Goal: Task Accomplishment & Management: Complete application form

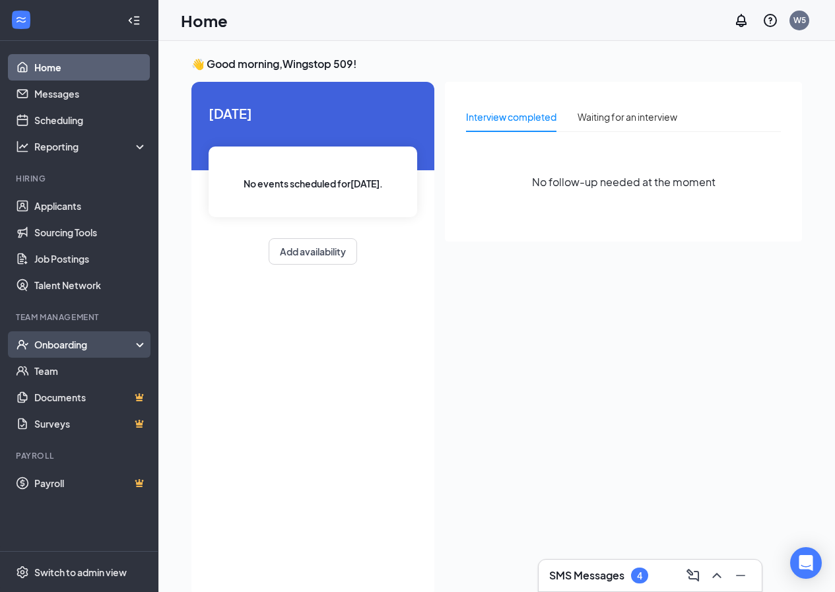
click at [108, 343] on div "Onboarding" at bounding box center [85, 344] width 102 height 13
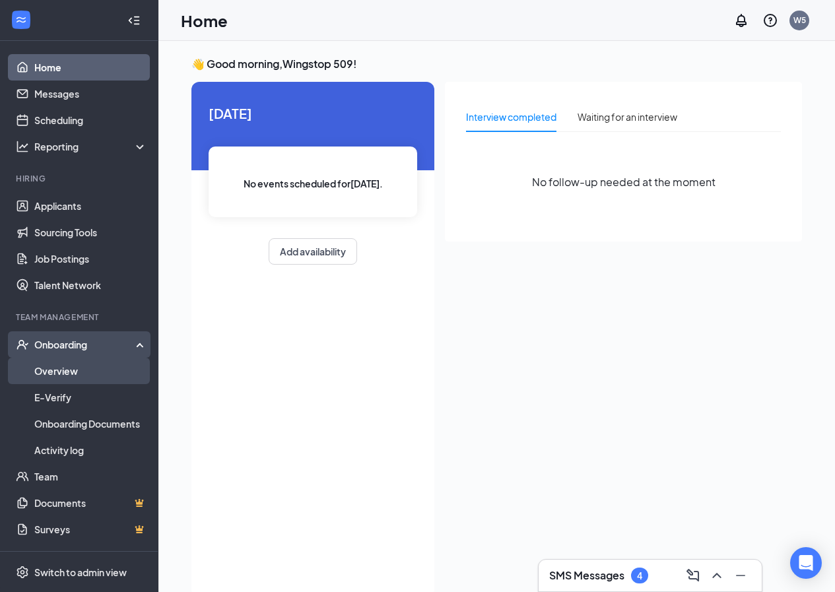
click at [104, 368] on link "Overview" at bounding box center [90, 371] width 113 height 26
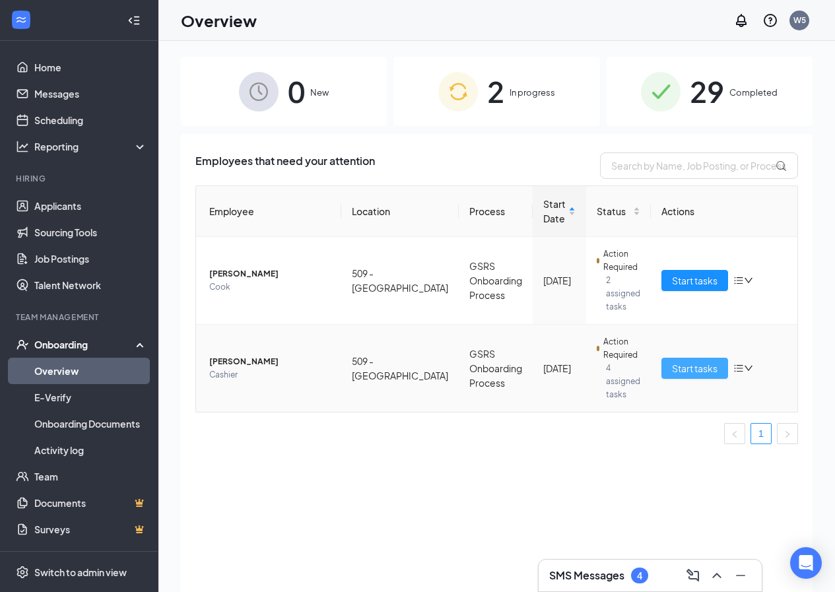
click at [675, 361] on span "Start tasks" at bounding box center [695, 368] width 46 height 15
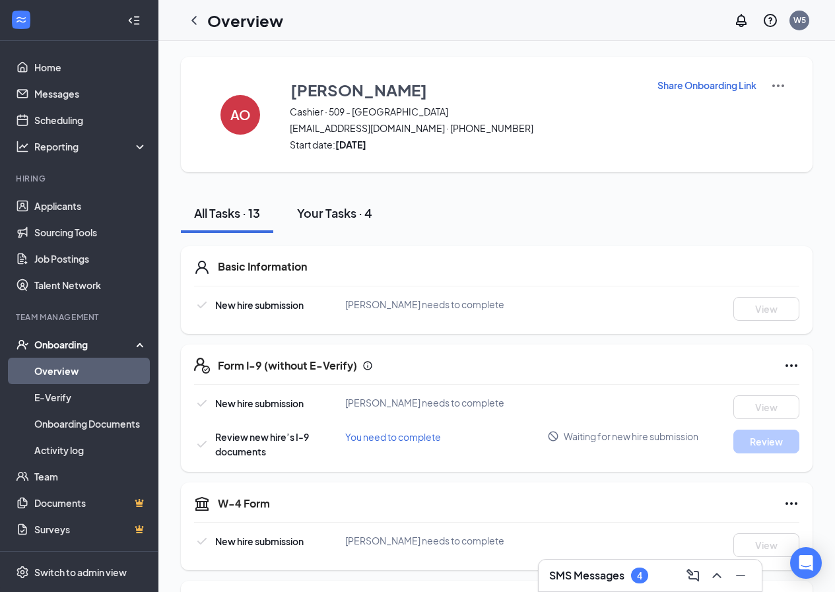
click at [335, 209] on div "Your Tasks · 4" at bounding box center [334, 213] width 75 height 16
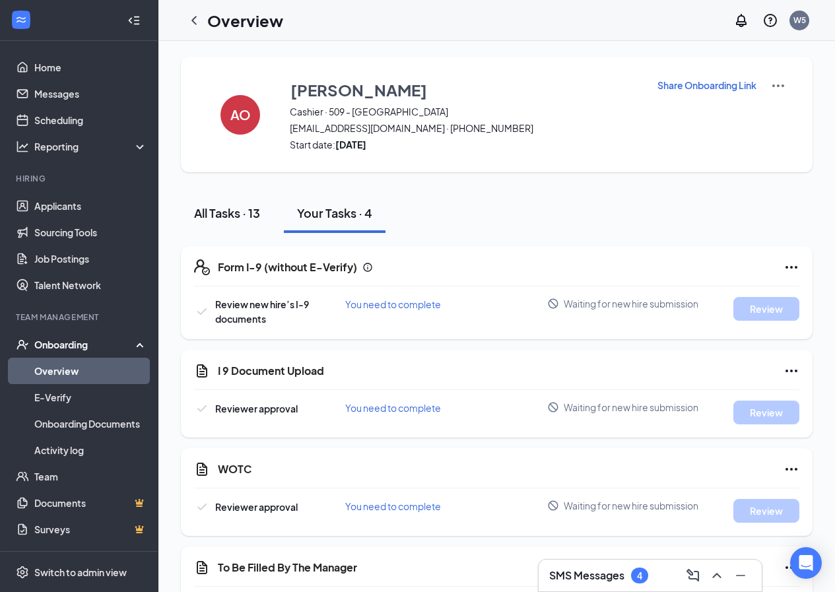
click at [245, 218] on div "All Tasks · 13" at bounding box center [227, 213] width 66 height 16
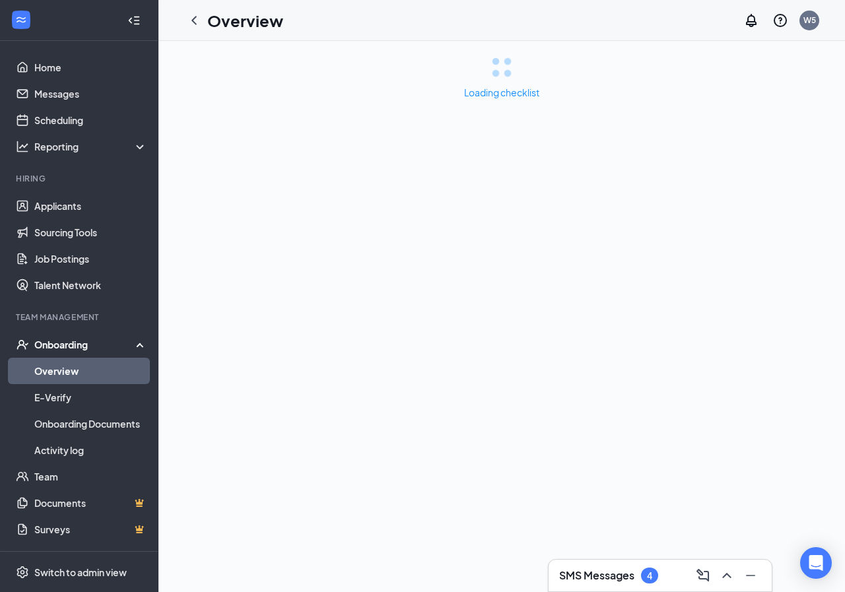
click at [574, 566] on div "SMS Messages 4" at bounding box center [660, 575] width 202 height 21
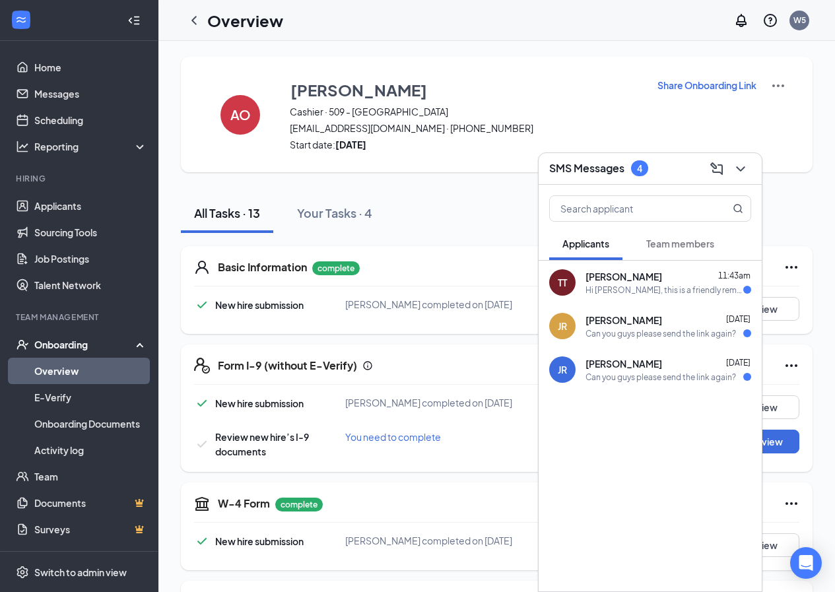
click at [677, 296] on div "TT Tonya Thomas 11:43am Hi Tonya Thomas, this is a friendly reminder. To move f…" at bounding box center [649, 283] width 223 height 44
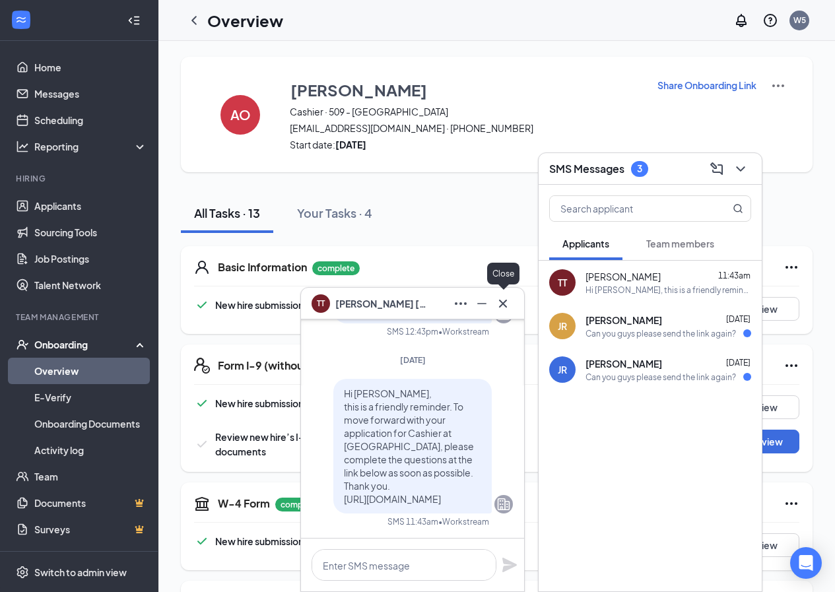
click at [502, 302] on icon "Cross" at bounding box center [503, 303] width 8 height 8
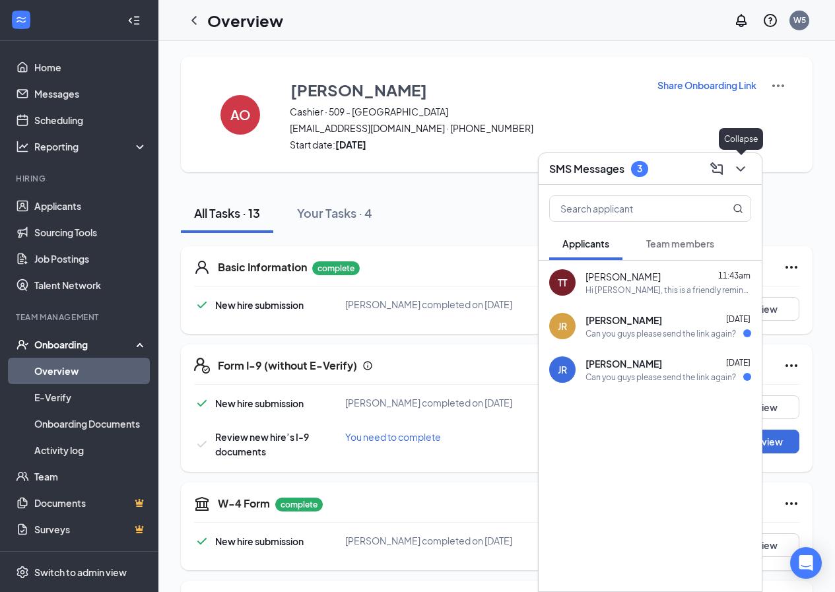
click at [749, 161] on div at bounding box center [739, 168] width 24 height 21
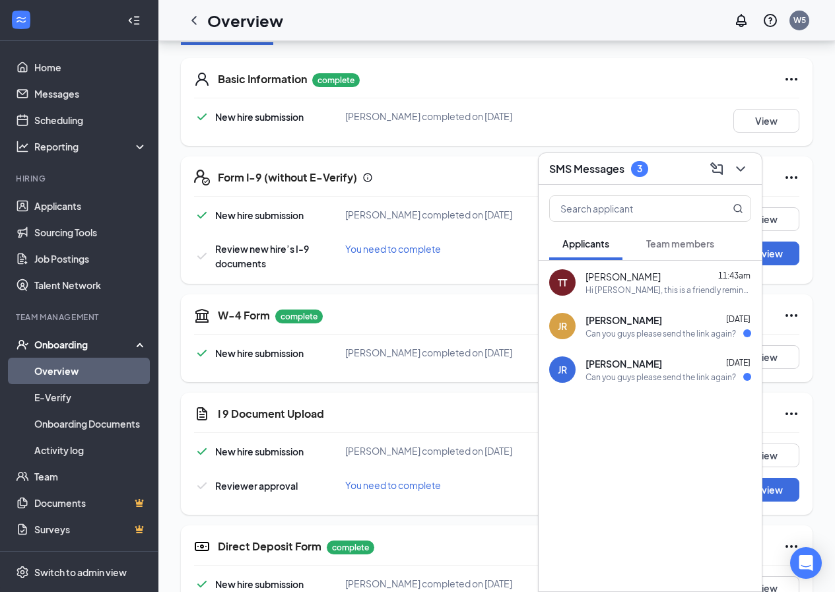
scroll to position [198, 0]
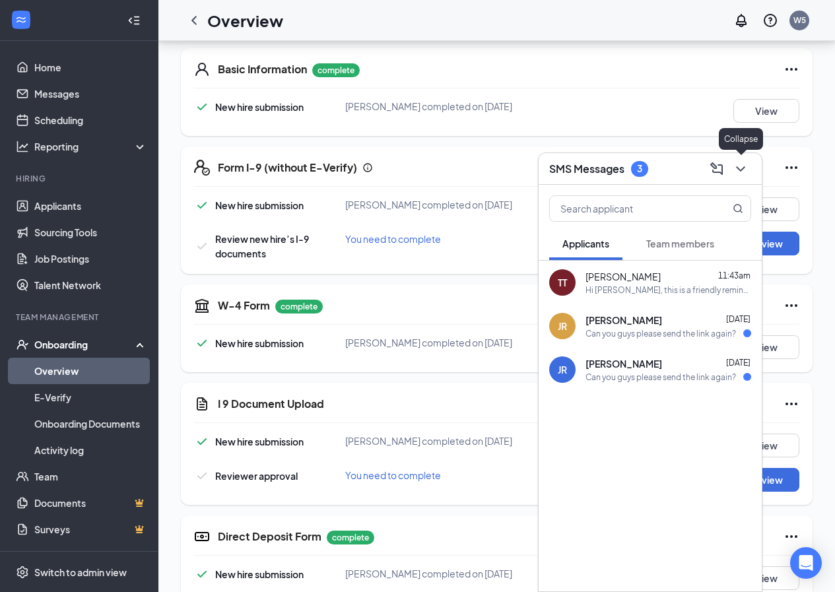
click at [748, 174] on button at bounding box center [740, 168] width 21 height 21
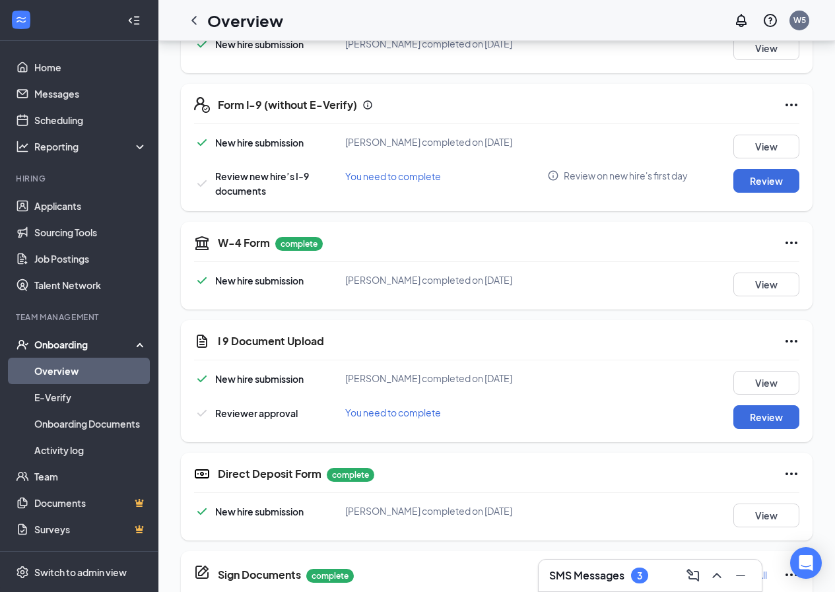
scroll to position [330, 0]
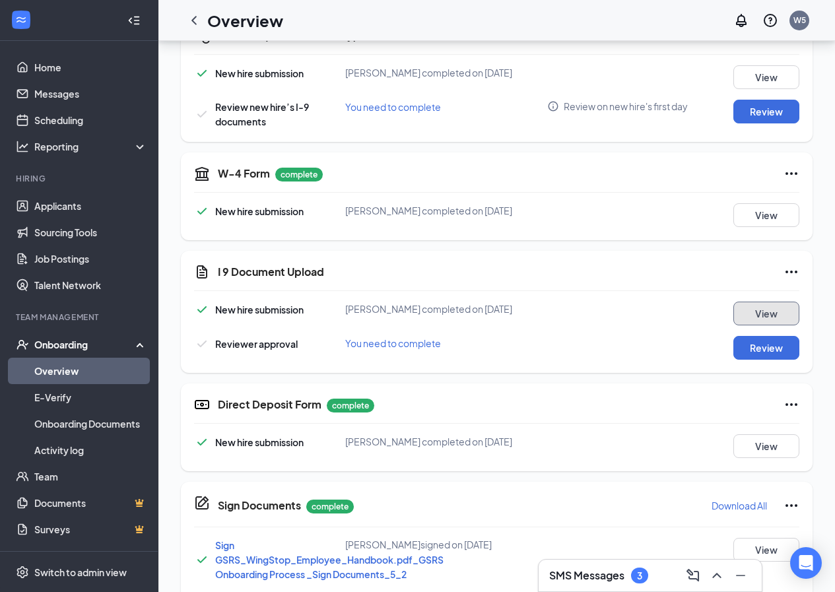
click at [777, 321] on button "View" at bounding box center [766, 314] width 66 height 24
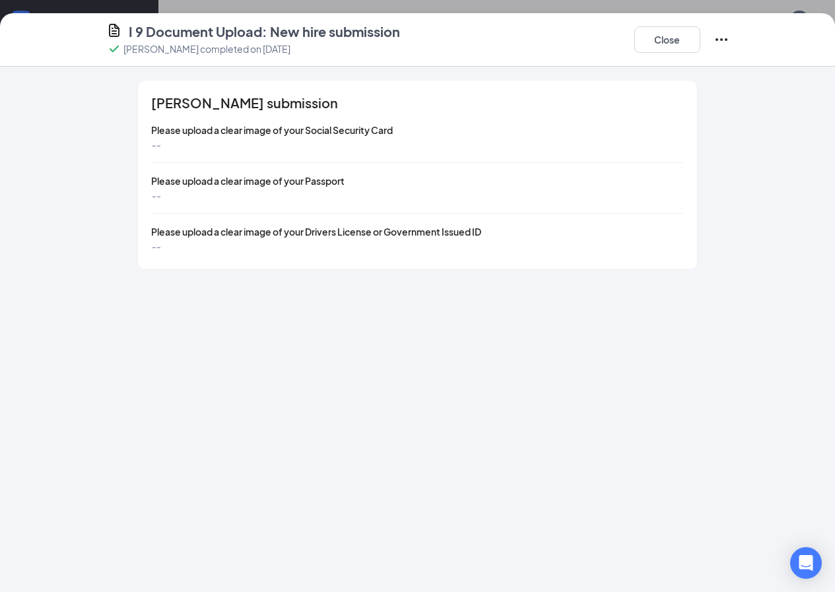
click at [729, 33] on icon "Ellipses" at bounding box center [721, 40] width 16 height 16
click at [700, 37] on button "Close" at bounding box center [667, 39] width 66 height 26
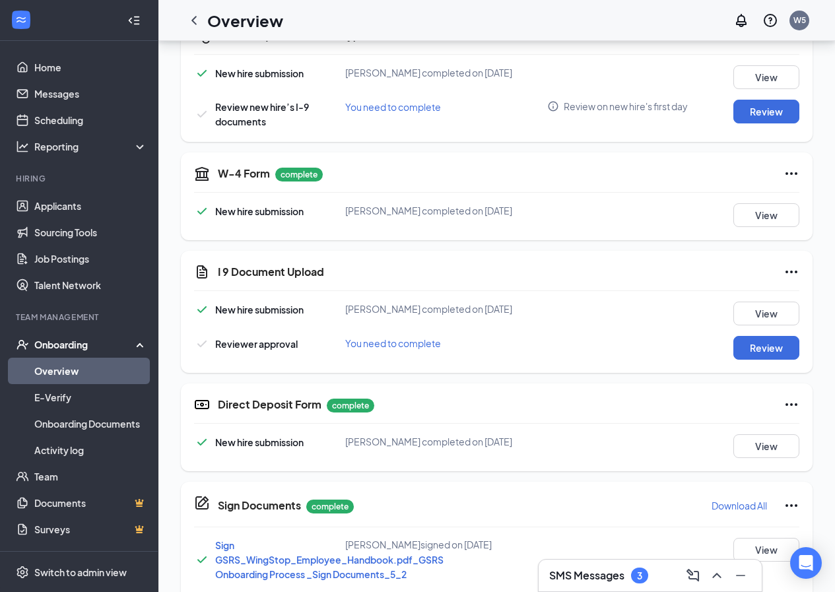
click at [791, 270] on icon "Ellipses" at bounding box center [791, 272] width 16 height 16
click at [646, 278] on div "I 9 Document Upload" at bounding box center [508, 272] width 581 height 16
click at [773, 346] on button "Review" at bounding box center [766, 348] width 66 height 24
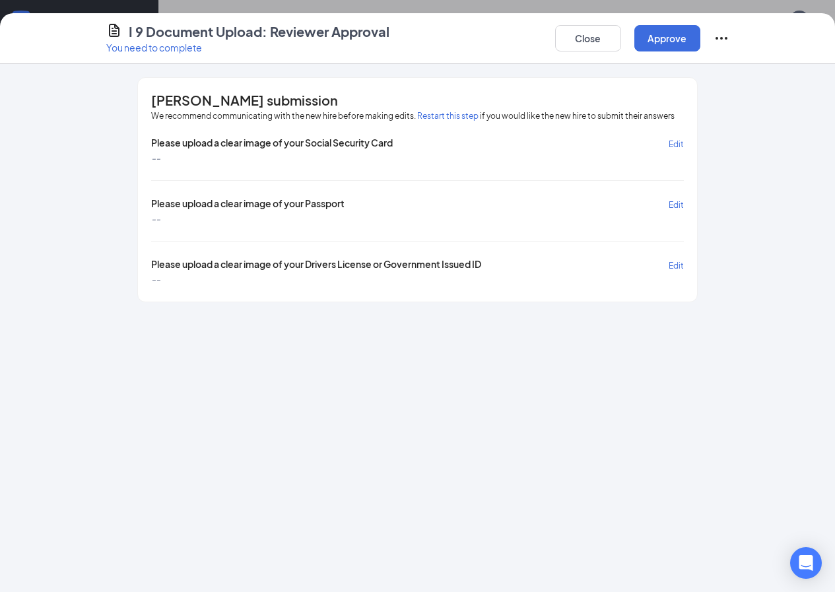
click at [417, 112] on button "Restart this step" at bounding box center [447, 116] width 61 height 13
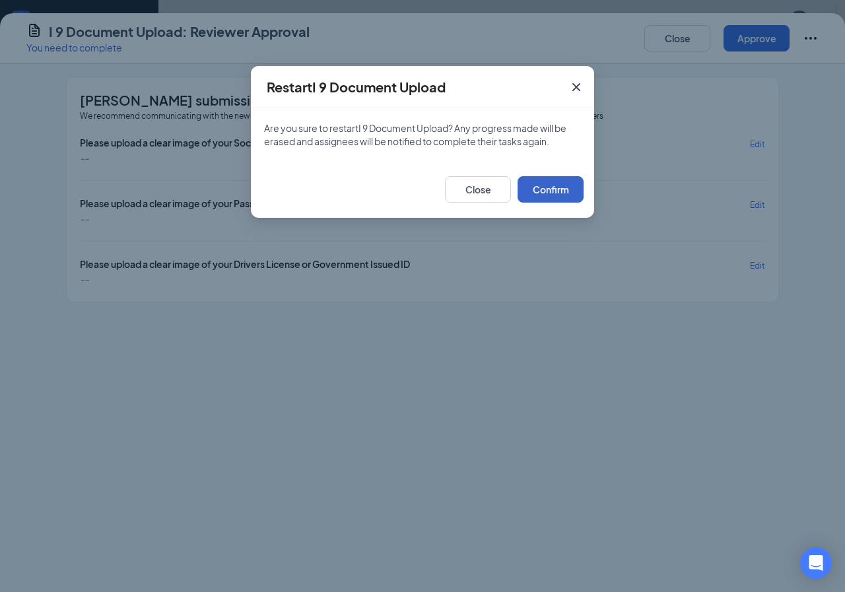
click at [546, 196] on button "Confirm" at bounding box center [550, 189] width 66 height 26
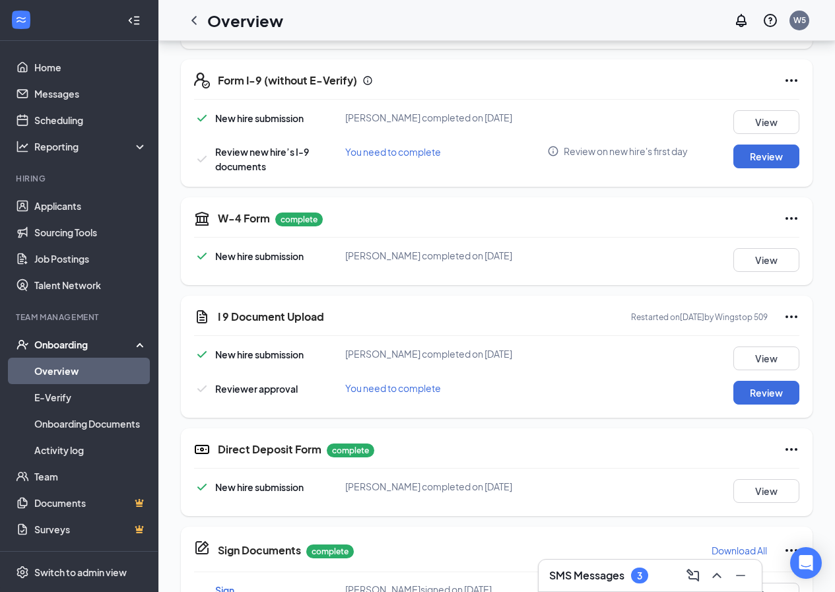
scroll to position [330, 0]
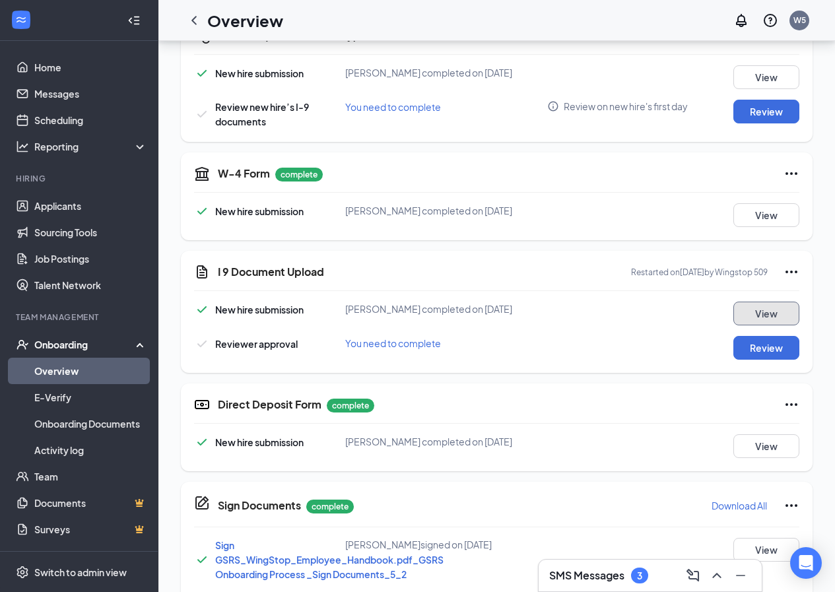
click at [762, 309] on button "View" at bounding box center [766, 314] width 66 height 24
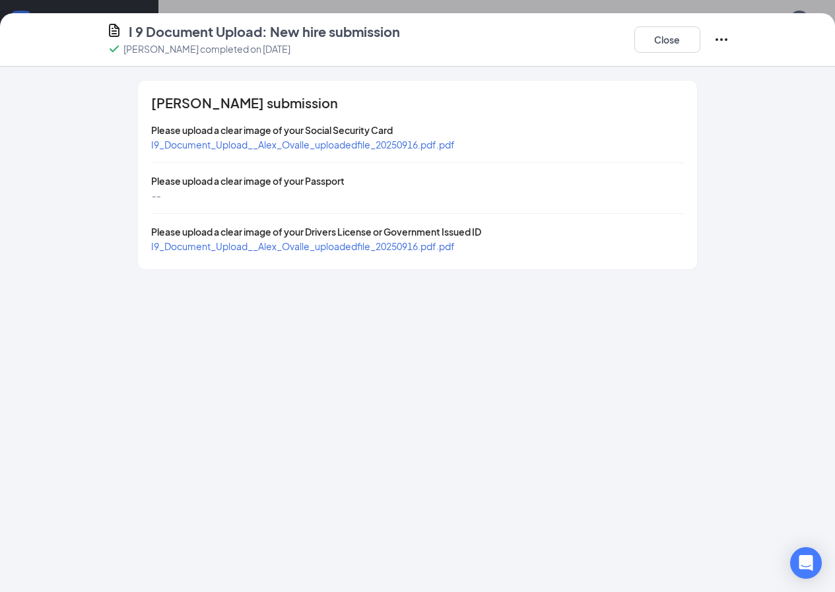
click at [314, 144] on span "I9_Document_Upload__Alex_Ovalle_uploadedfile_20250916.pdf.pdf" at bounding box center [303, 145] width 304 height 12
click at [268, 247] on span "I9_Document_Upload__Alex_Ovalle_uploadedfile_20250916.pdf.pdf" at bounding box center [303, 246] width 304 height 12
click at [729, 33] on icon "Ellipses" at bounding box center [721, 40] width 16 height 16
click at [769, 61] on span "Mark as complete" at bounding box center [751, 66] width 77 height 13
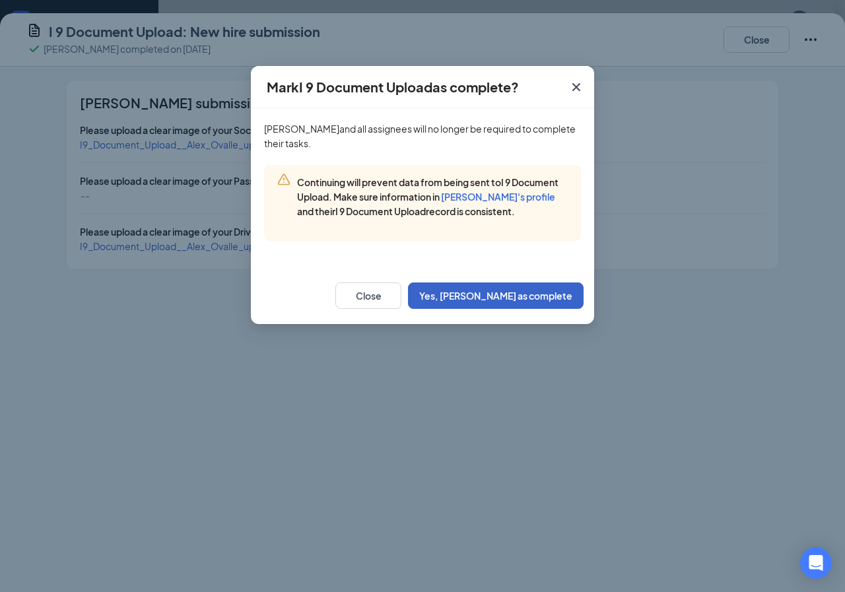
click at [498, 301] on button "Yes, [PERSON_NAME] as complete" at bounding box center [496, 295] width 176 height 26
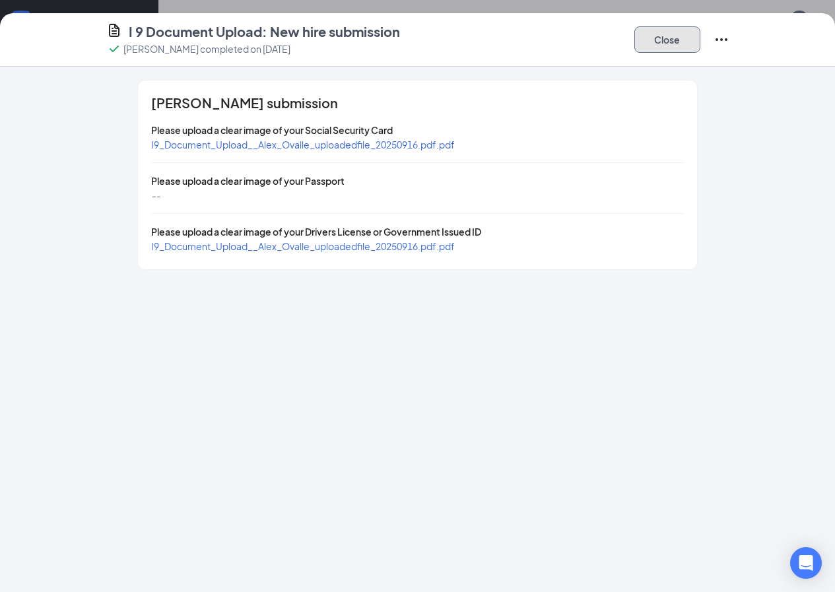
click at [700, 46] on button "Close" at bounding box center [667, 39] width 66 height 26
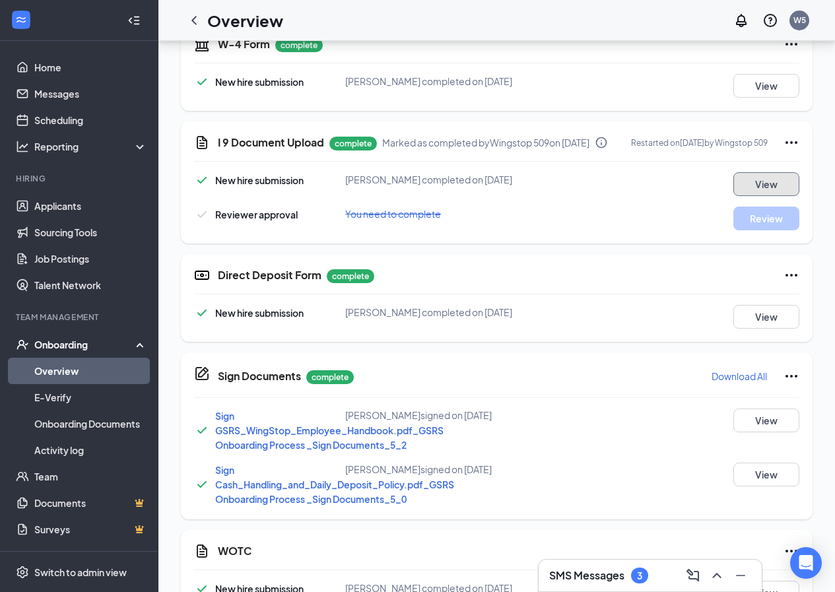
scroll to position [462, 0]
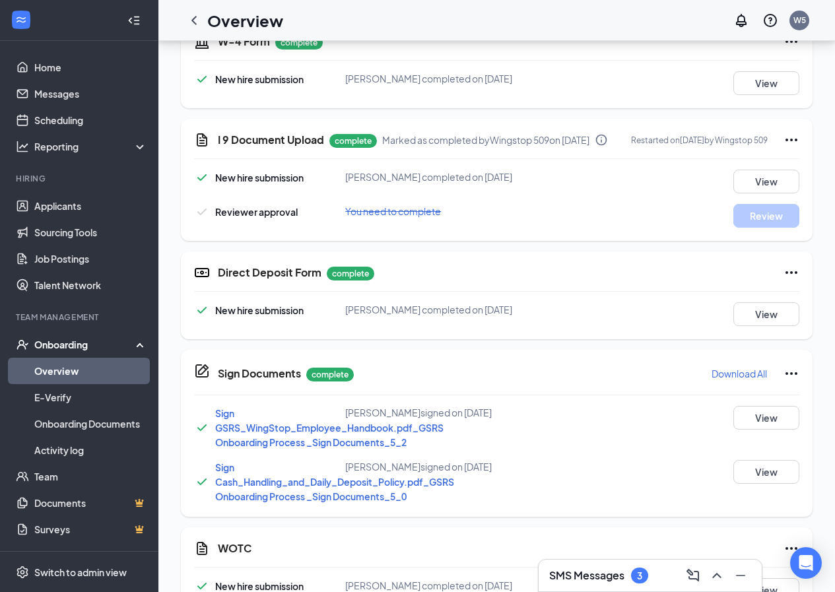
click at [787, 145] on icon "Ellipses" at bounding box center [791, 140] width 16 height 16
click at [750, 201] on span "Mark as incomplete" at bounding box center [738, 201] width 84 height 13
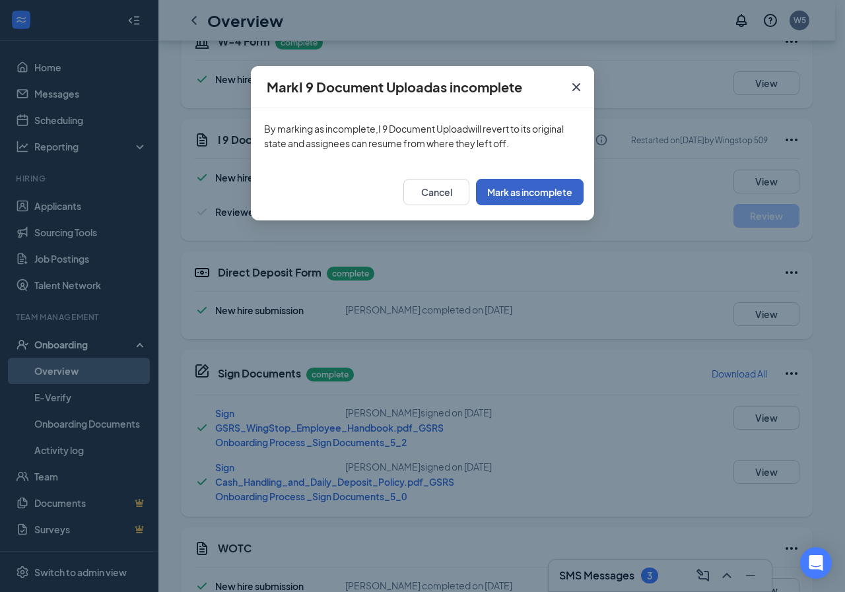
click at [529, 193] on button "Mark as incomplete" at bounding box center [530, 192] width 108 height 26
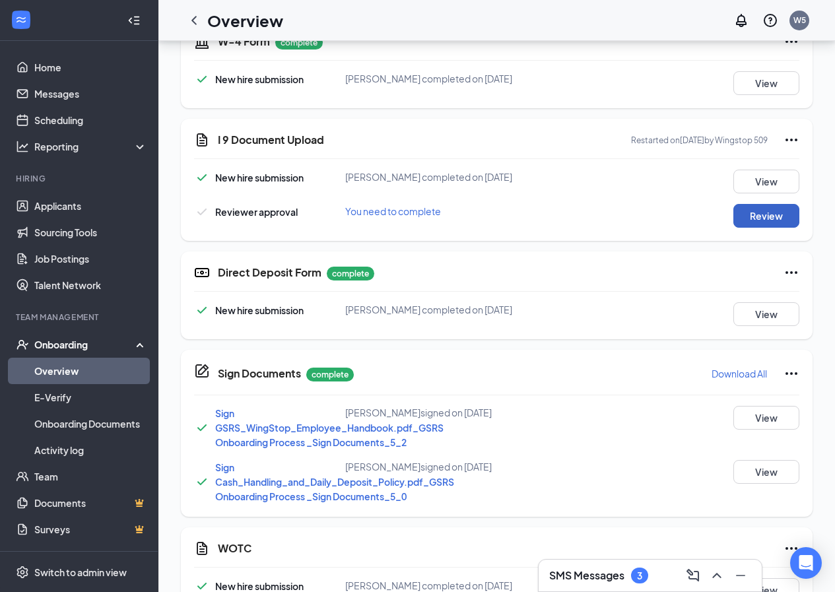
click at [742, 208] on button "Review" at bounding box center [766, 216] width 66 height 24
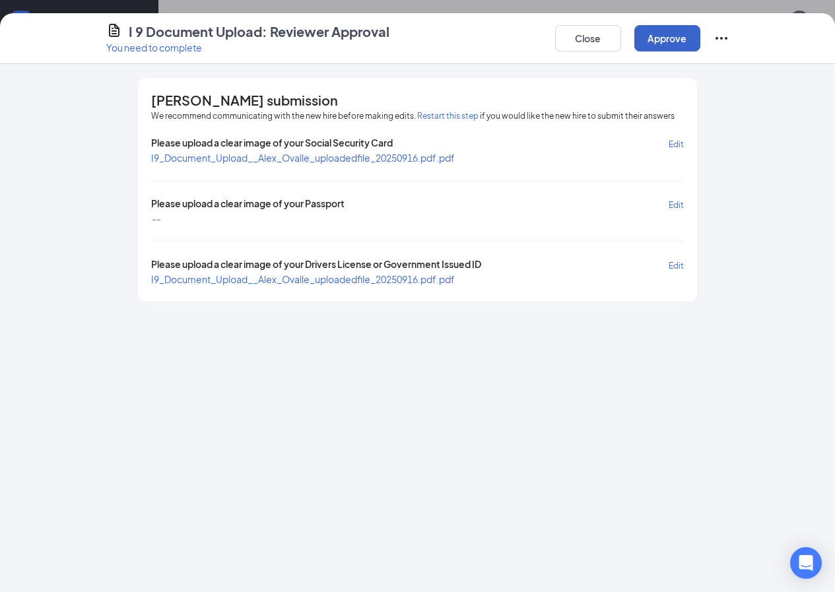
click at [700, 26] on button "Approve" at bounding box center [667, 38] width 66 height 26
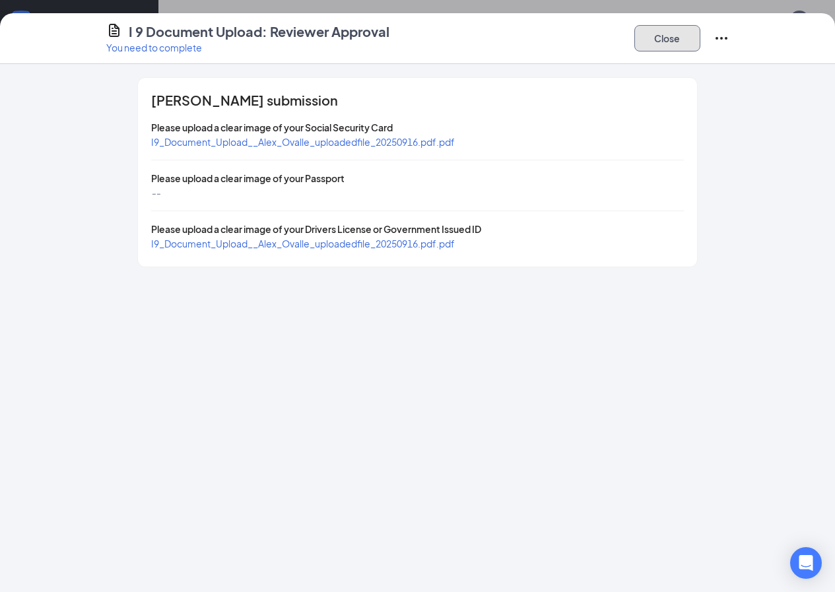
click at [700, 36] on button "Close" at bounding box center [667, 38] width 66 height 26
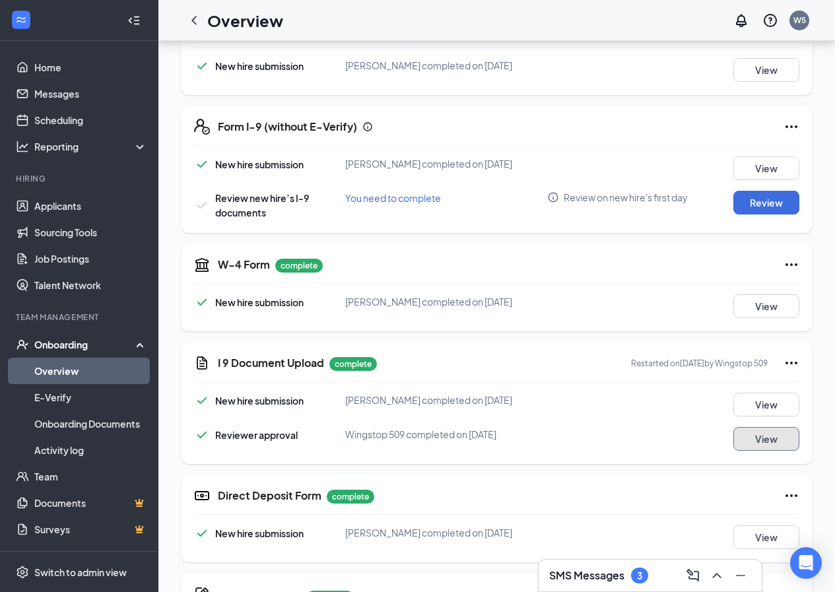
scroll to position [206, 0]
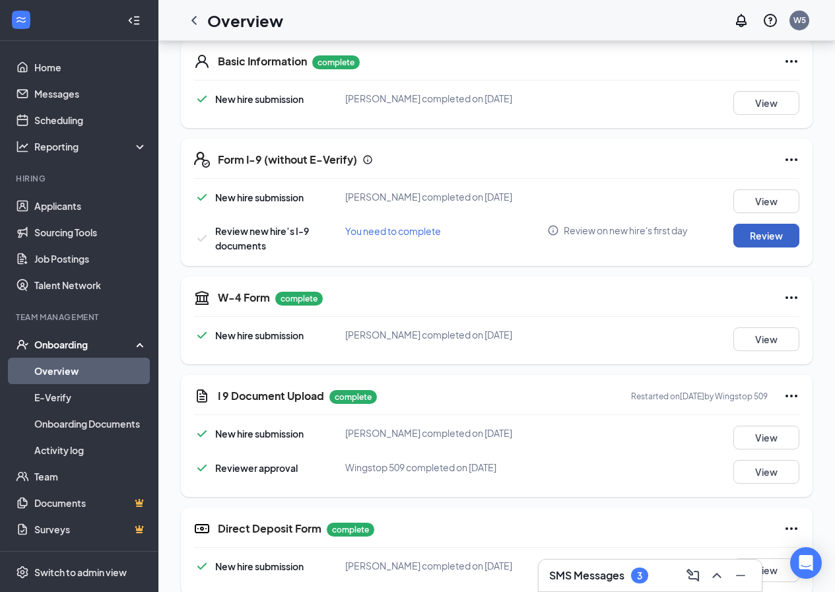
click at [765, 233] on button "Review" at bounding box center [766, 236] width 66 height 24
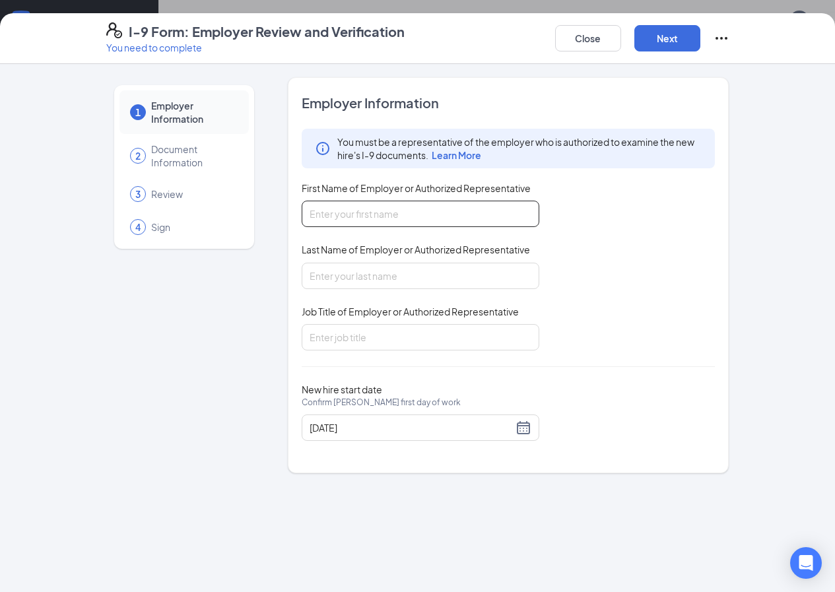
click at [428, 224] on input "First Name of Employer or Authorized Representative" at bounding box center [421, 214] width 238 height 26
type input "[GEOGRAPHIC_DATA]"
type input "[PERSON_NAME]"
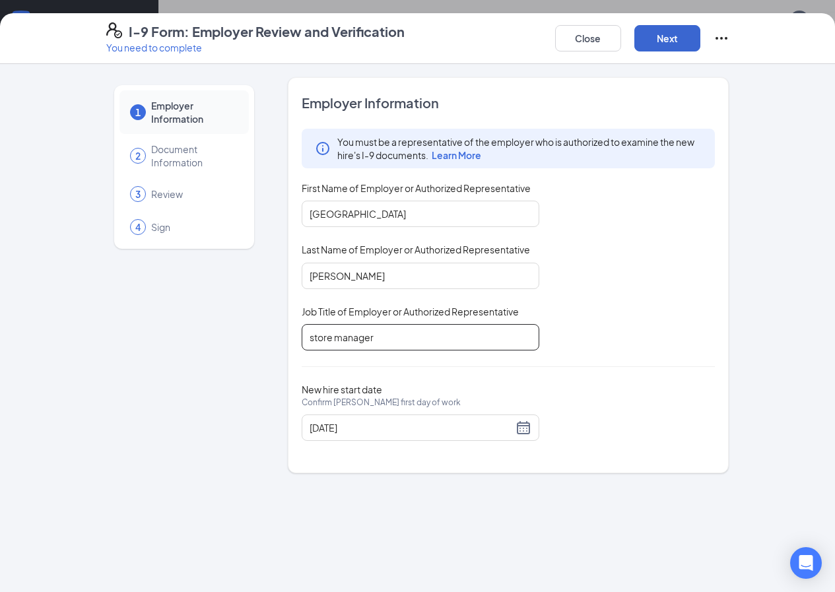
type input "store manager"
click at [700, 33] on button "Next" at bounding box center [667, 38] width 66 height 26
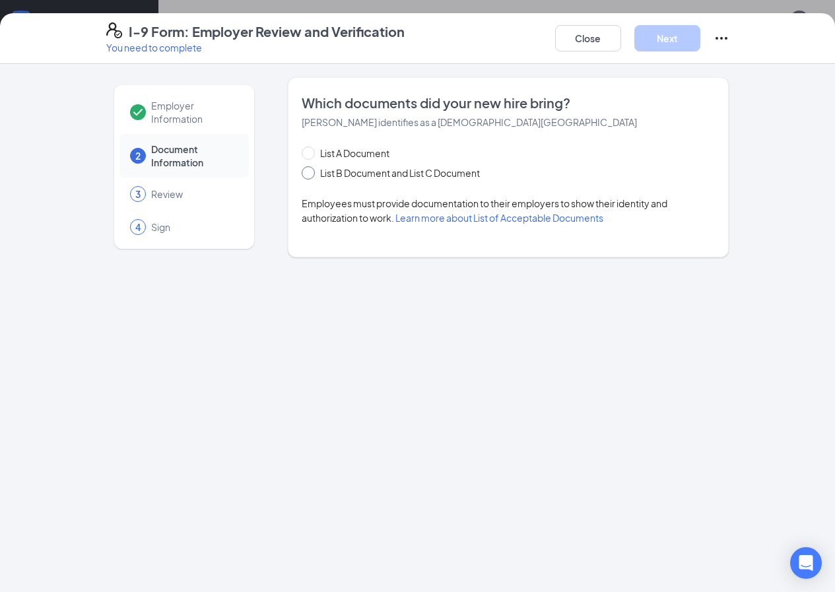
click at [315, 171] on span "List B Document and List C Document" at bounding box center [400, 173] width 170 height 15
click at [302, 171] on input "List B Document and List C Document" at bounding box center [306, 170] width 9 height 9
radio input "true"
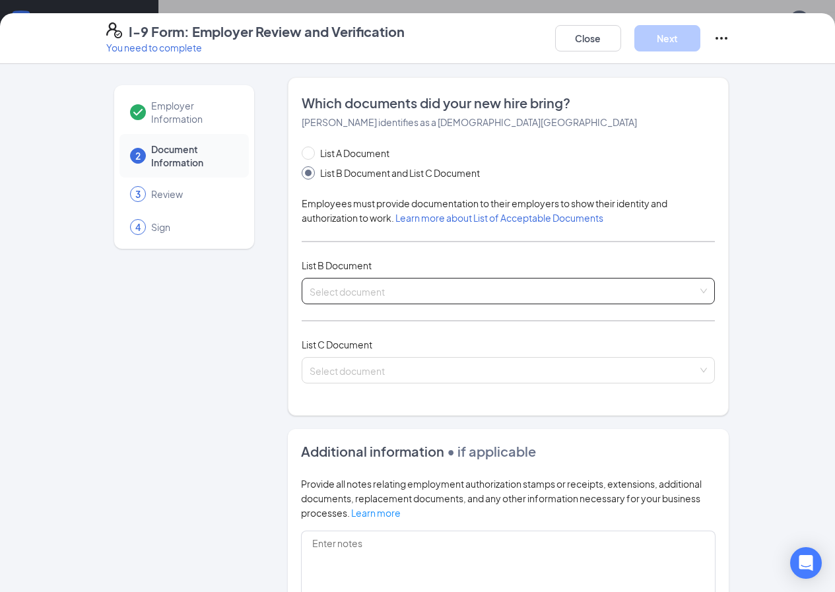
click at [328, 288] on input "search" at bounding box center [503, 288] width 389 height 20
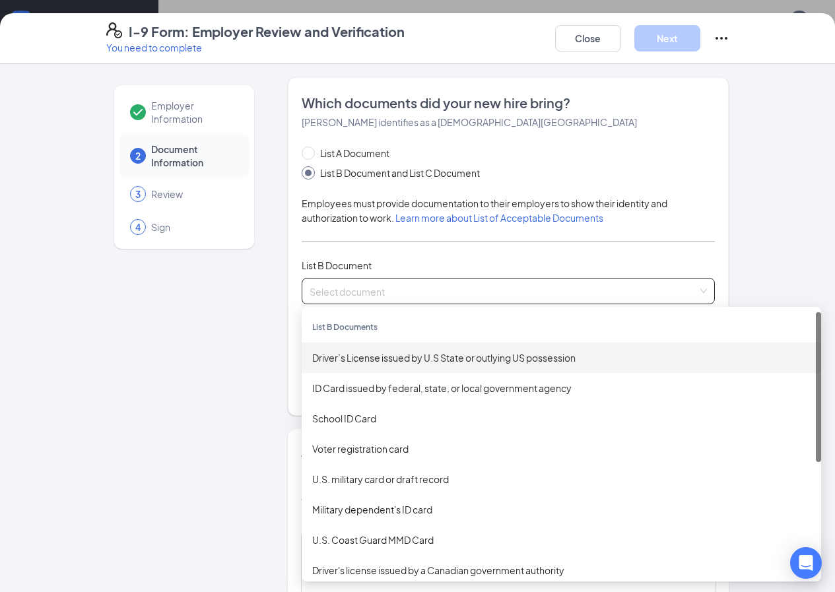
click at [362, 359] on div "Driver’s License issued by U.S State or outlying US possession" at bounding box center [561, 357] width 498 height 15
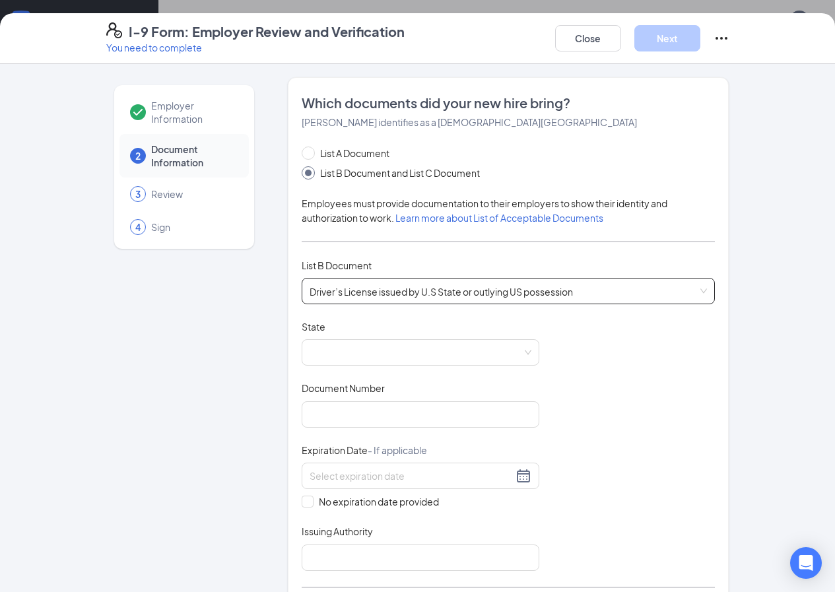
click at [337, 295] on span "Driver’s License issued by U.S State or outlying US possession" at bounding box center [508, 290] width 398 height 25
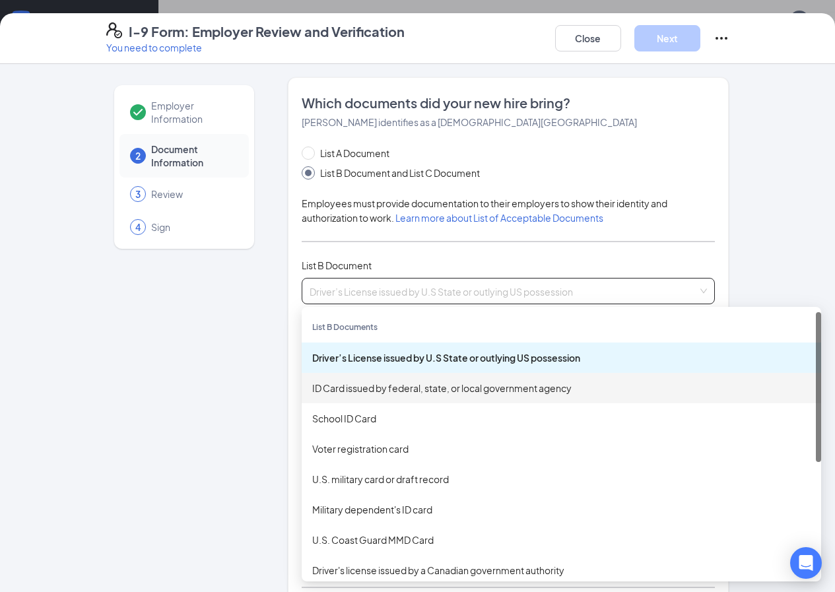
click at [317, 379] on div "ID Card issued by federal, state, or local government agency" at bounding box center [561, 388] width 519 height 30
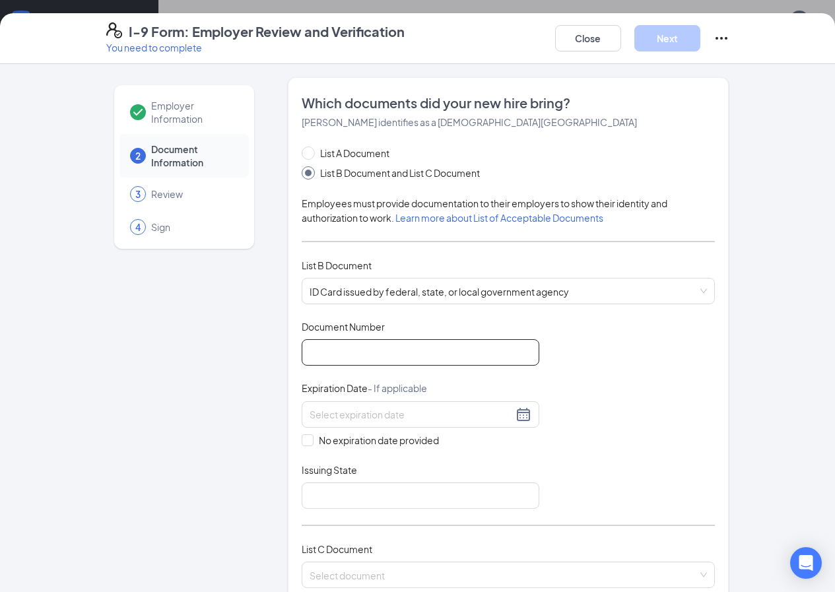
click at [312, 347] on input "Document Number" at bounding box center [421, 352] width 238 height 26
type input "51935848"
click at [493, 416] on div at bounding box center [420, 414] width 222 height 16
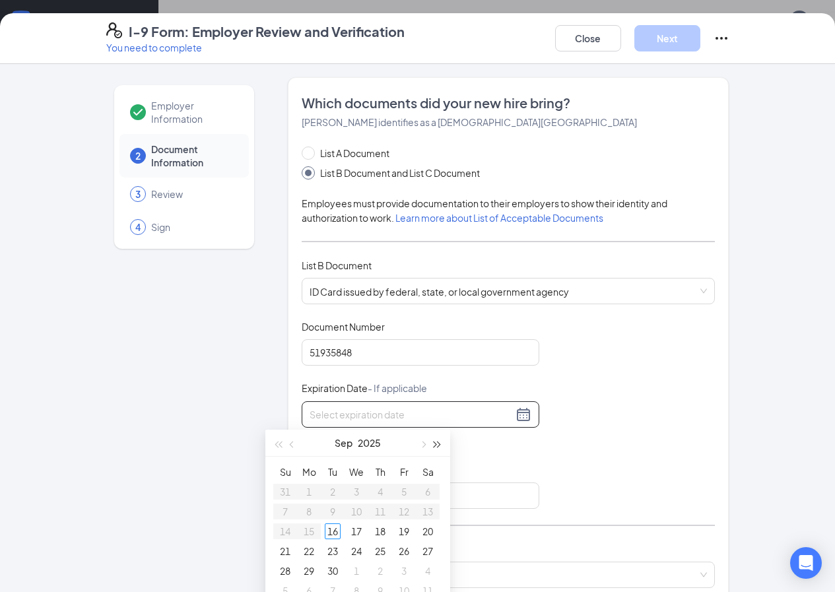
click at [438, 438] on button "button" at bounding box center [437, 443] width 15 height 26
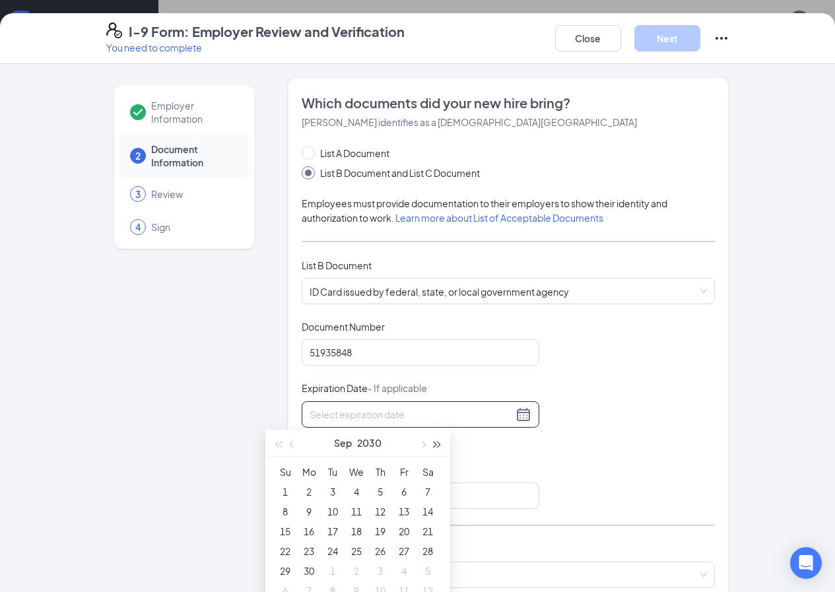
click at [438, 438] on button "button" at bounding box center [437, 443] width 15 height 26
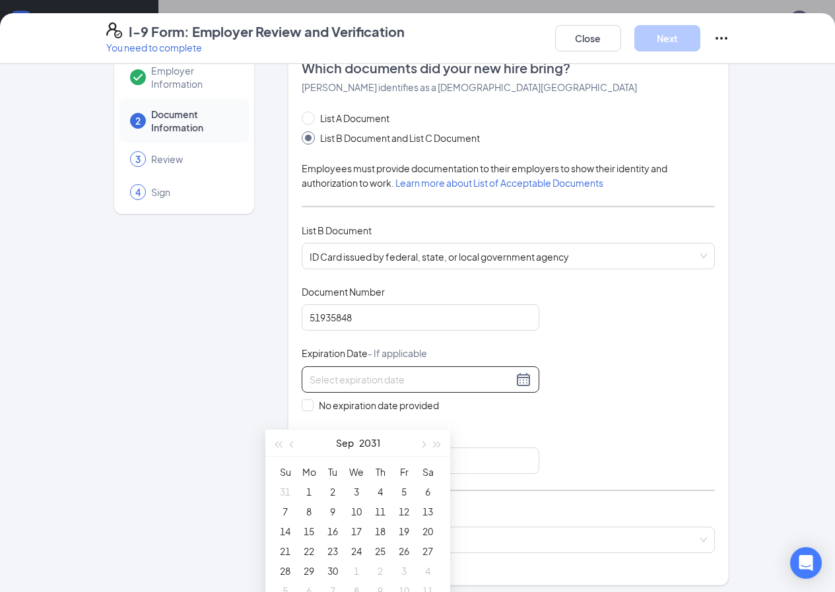
scroll to position [66, 0]
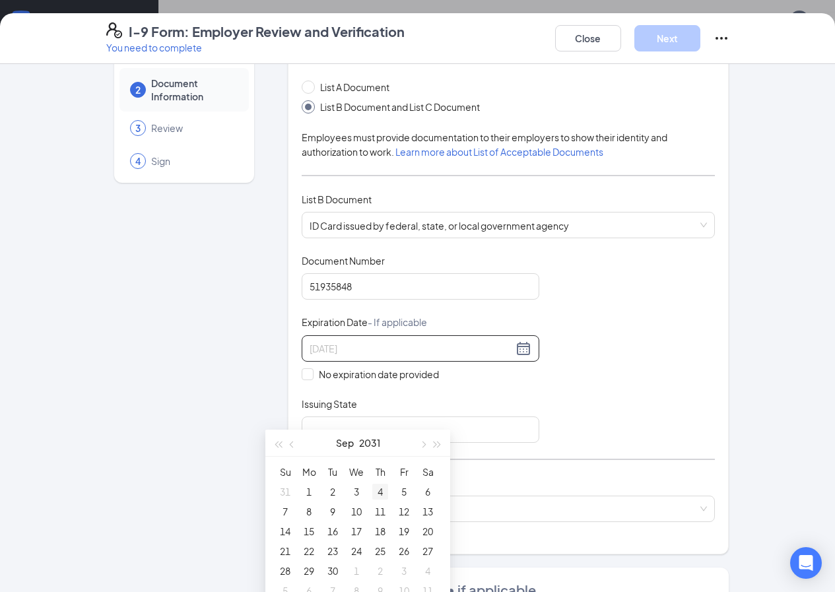
type input "09/04/2031"
click at [425, 443] on span "button" at bounding box center [422, 444] width 7 height 7
type input "12/13/2031"
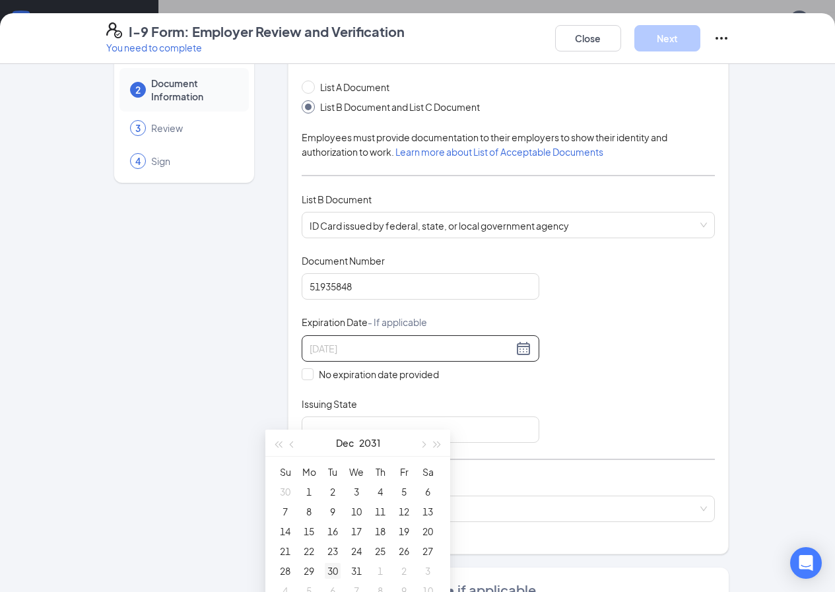
type input "[DATE]"
click at [330, 572] on div "30" at bounding box center [333, 571] width 16 height 16
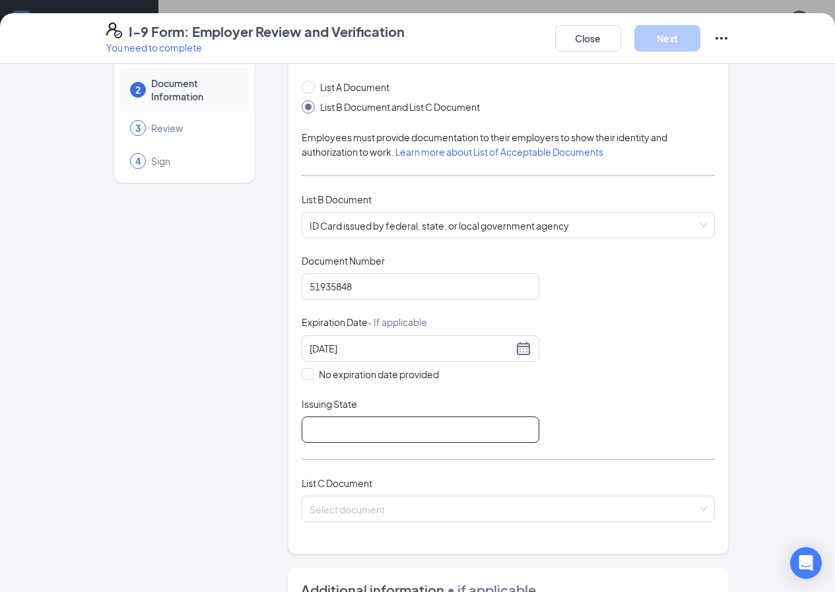
click at [302, 435] on input "Issuing State" at bounding box center [421, 429] width 238 height 26
type input "[US_STATE] Department of Public Safety"
click at [354, 501] on input "search" at bounding box center [503, 506] width 389 height 20
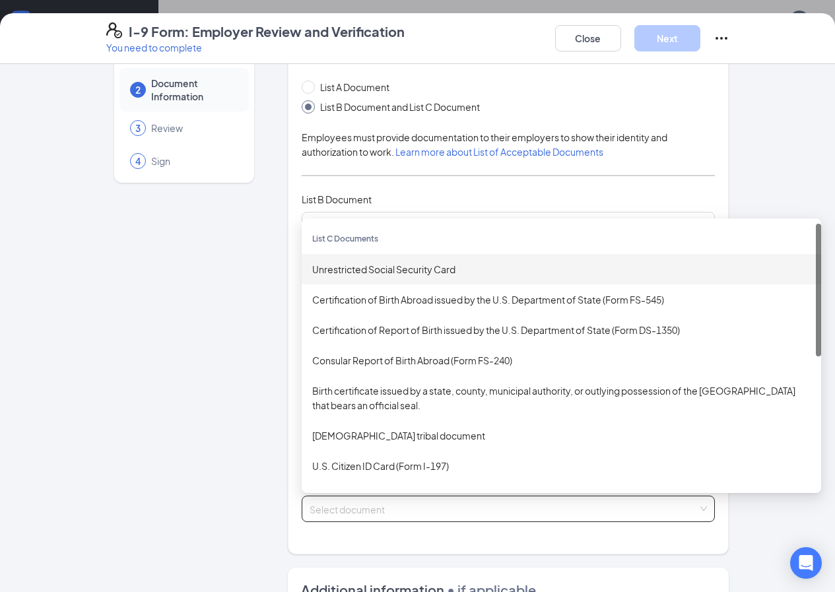
click at [364, 269] on div "Unrestricted Social Security Card" at bounding box center [561, 269] width 498 height 15
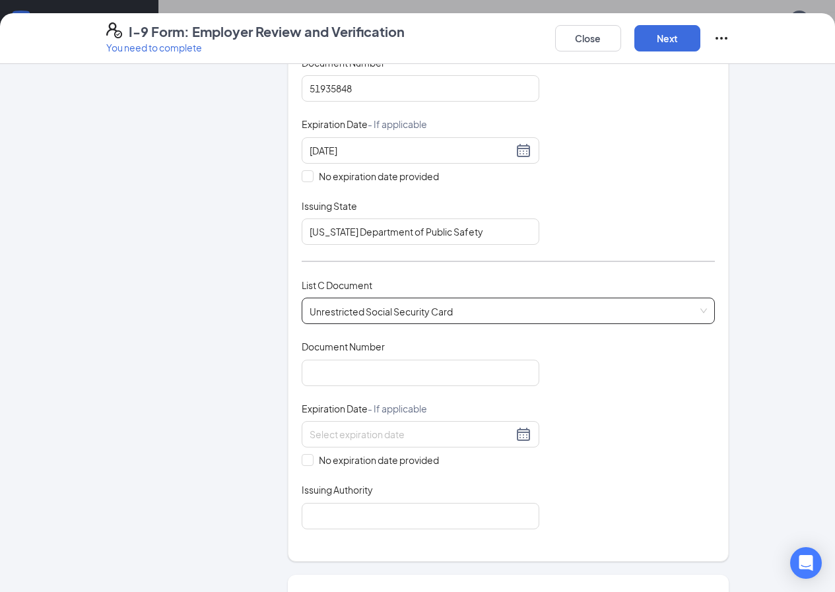
scroll to position [330, 0]
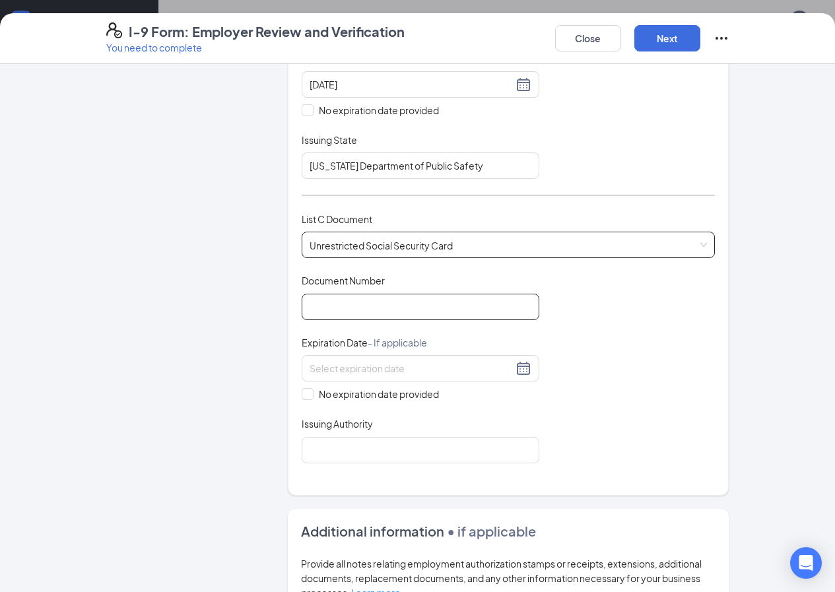
click at [341, 306] on input "Document Number" at bounding box center [421, 307] width 238 height 26
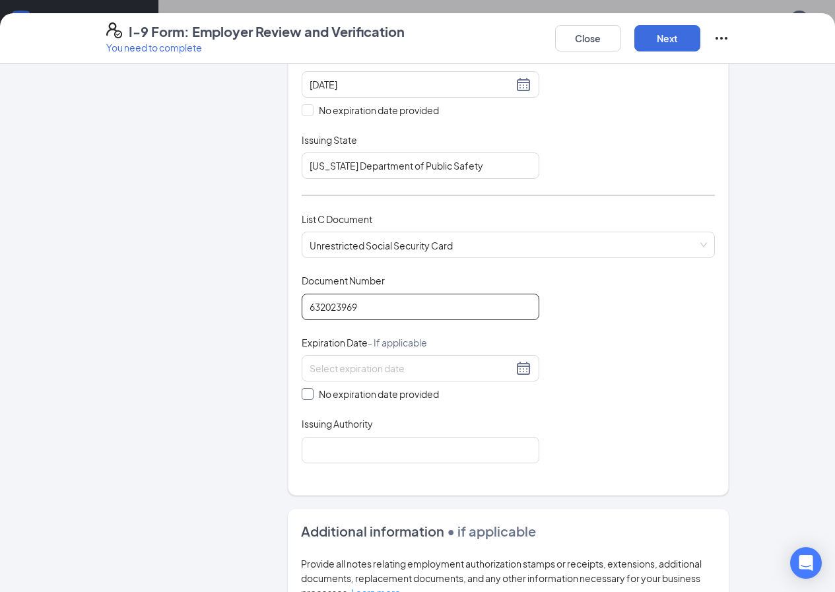
type input "632023969"
click at [302, 396] on input "No expiration date provided" at bounding box center [306, 392] width 9 height 9
checkbox input "true"
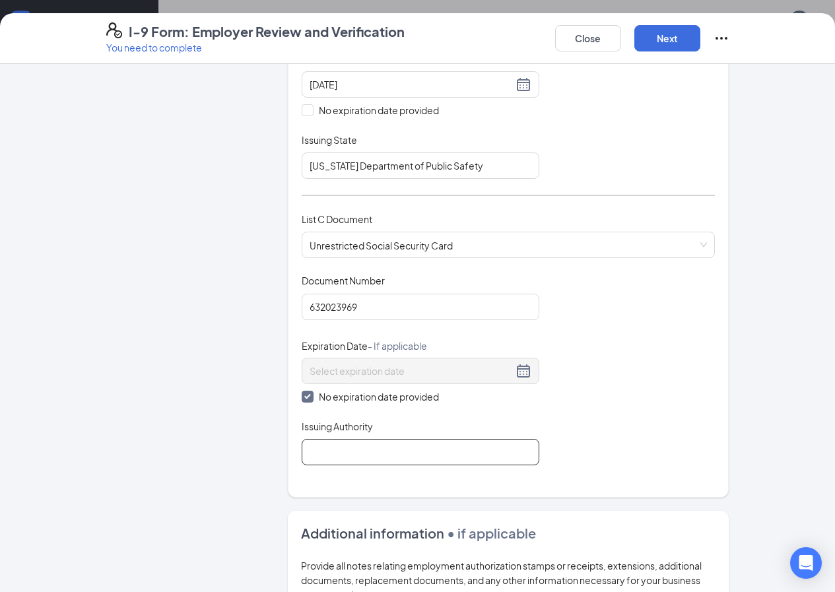
click at [302, 445] on input "Issuing Authority" at bounding box center [421, 452] width 238 height 26
type input "ssa"
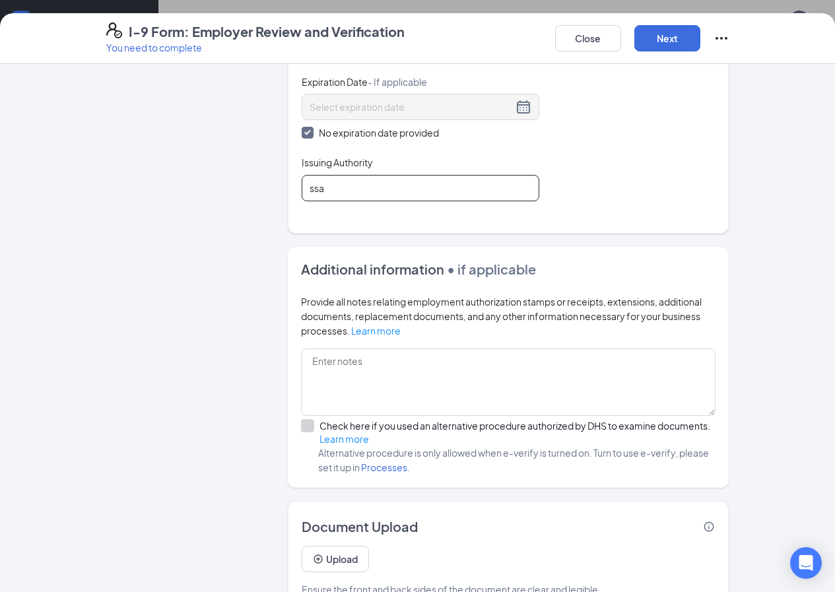
scroll to position [602, 0]
click at [700, 42] on button "Next" at bounding box center [667, 38] width 66 height 26
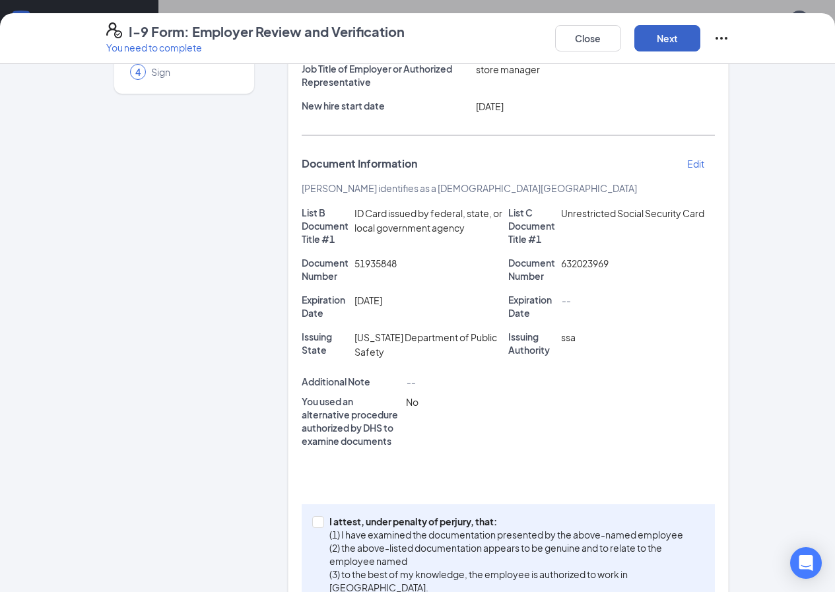
scroll to position [668, 0]
click at [700, 36] on button "Next" at bounding box center [667, 38] width 66 height 26
click at [324, 515] on span "I attest, under penalty of perjury, that: (1) I have examined the documentation…" at bounding box center [514, 564] width 381 height 99
click at [312, 516] on input "I attest, under penalty of perjury, that: (1) I have examined the documentation…" at bounding box center [316, 520] width 9 height 9
checkbox input "true"
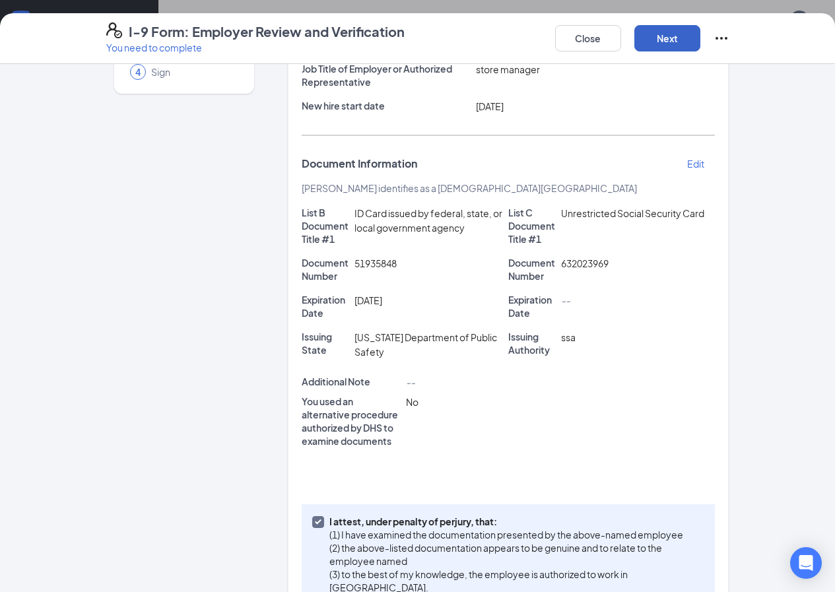
click at [700, 42] on button "Next" at bounding box center [667, 38] width 66 height 26
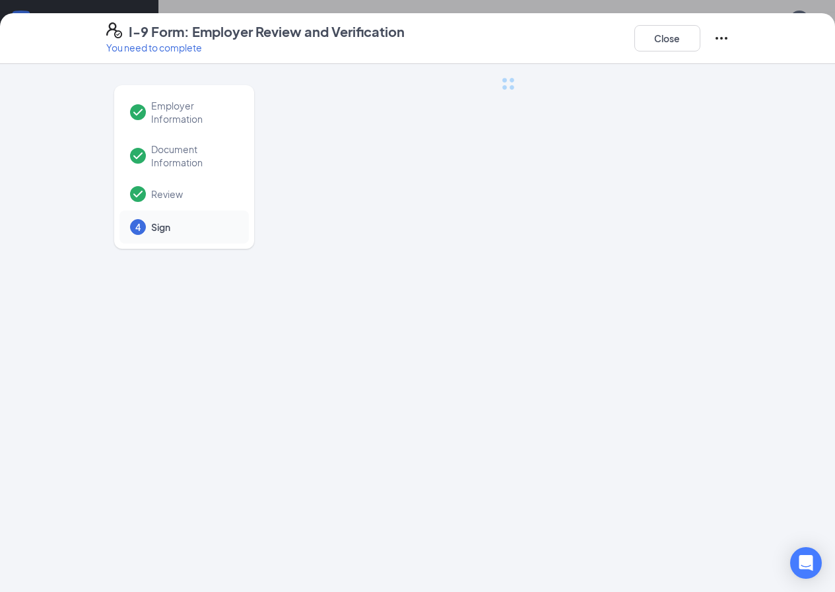
scroll to position [0, 0]
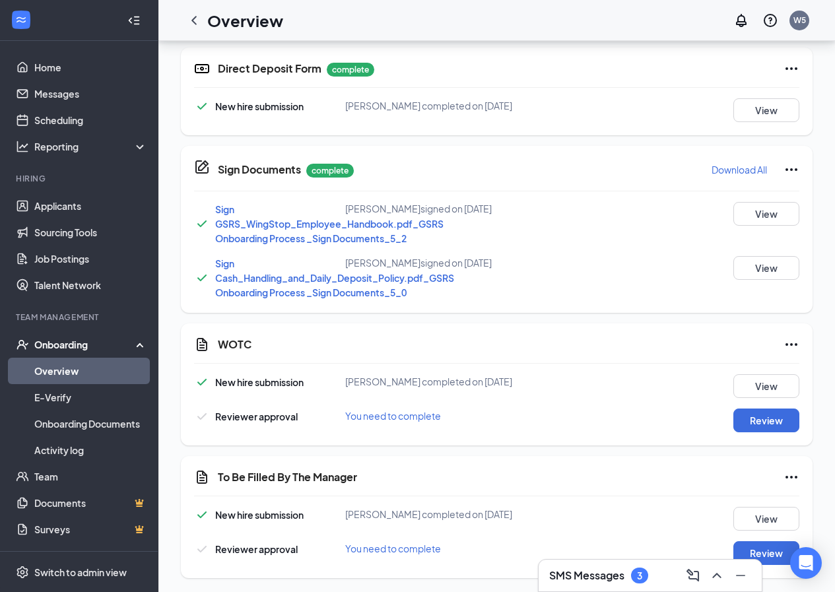
scroll to position [668, 0]
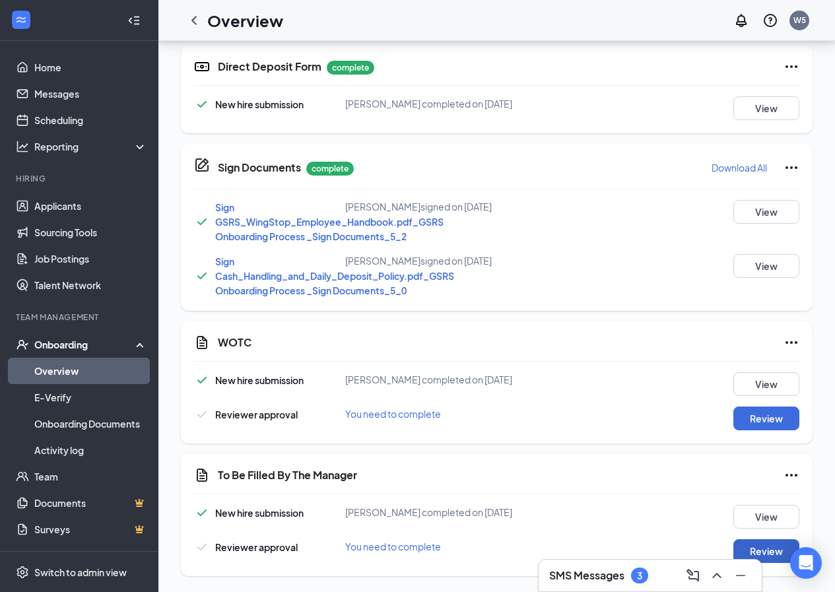
click at [783, 561] on button "Review" at bounding box center [766, 551] width 66 height 24
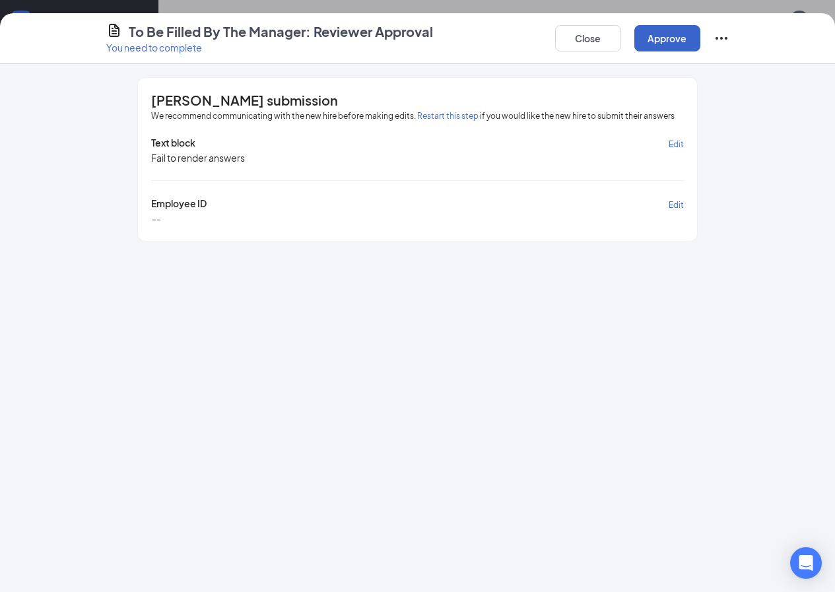
click at [700, 42] on button "Approve" at bounding box center [667, 38] width 66 height 26
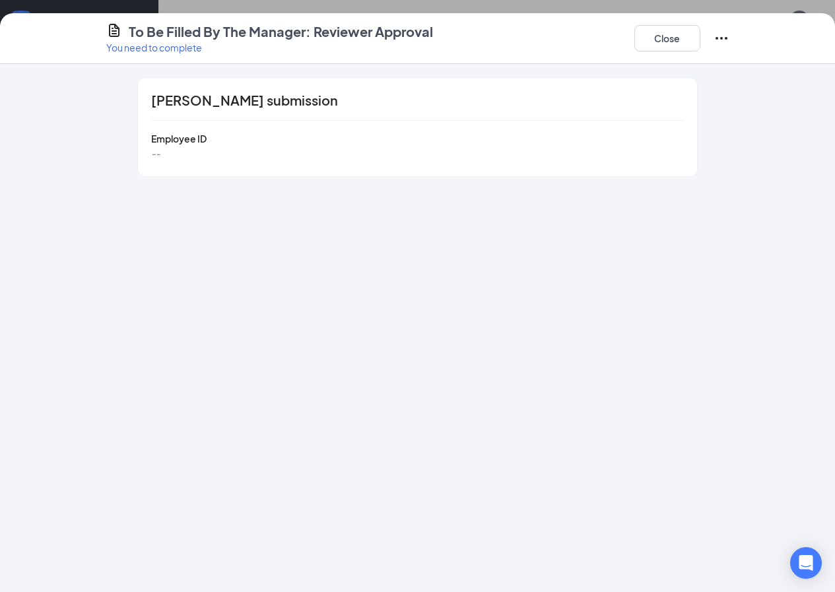
click at [729, 34] on icon "Ellipses" at bounding box center [721, 38] width 16 height 16
click at [760, 72] on button "Mark as complete" at bounding box center [751, 65] width 98 height 21
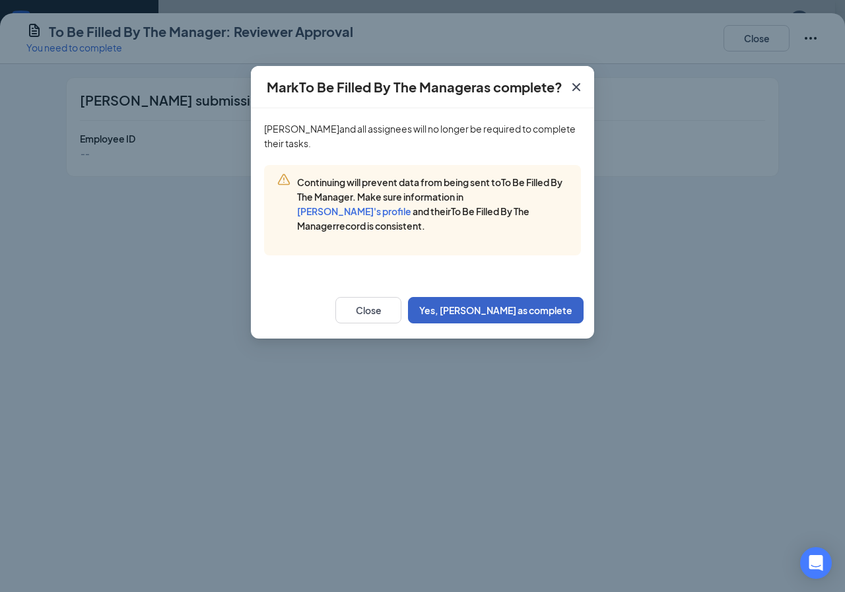
click at [528, 297] on button "Yes, [PERSON_NAME] as complete" at bounding box center [496, 310] width 176 height 26
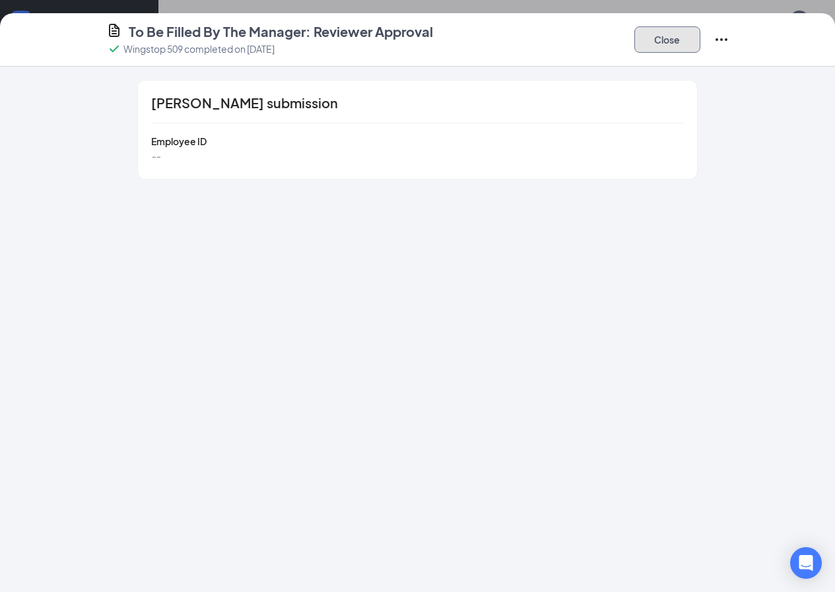
click at [700, 34] on button "Close" at bounding box center [667, 39] width 66 height 26
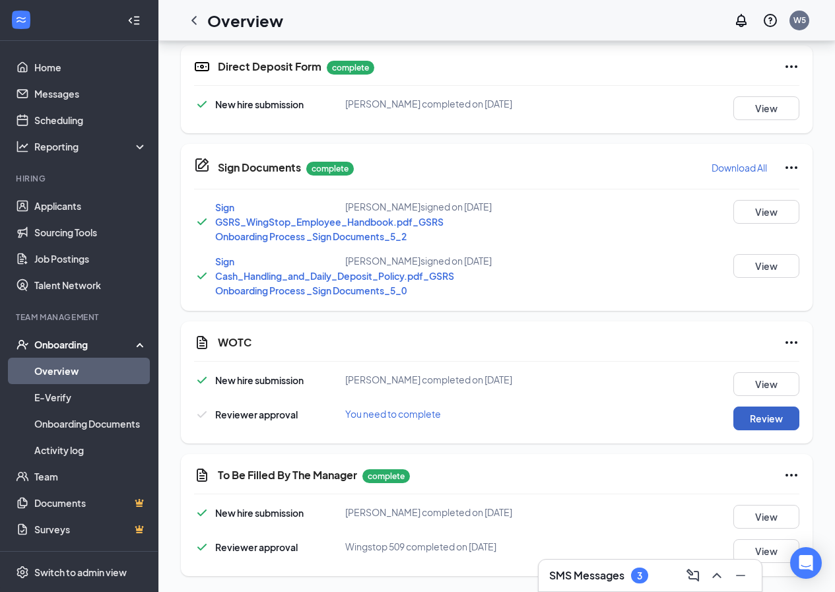
click at [771, 416] on button "Review" at bounding box center [766, 418] width 66 height 24
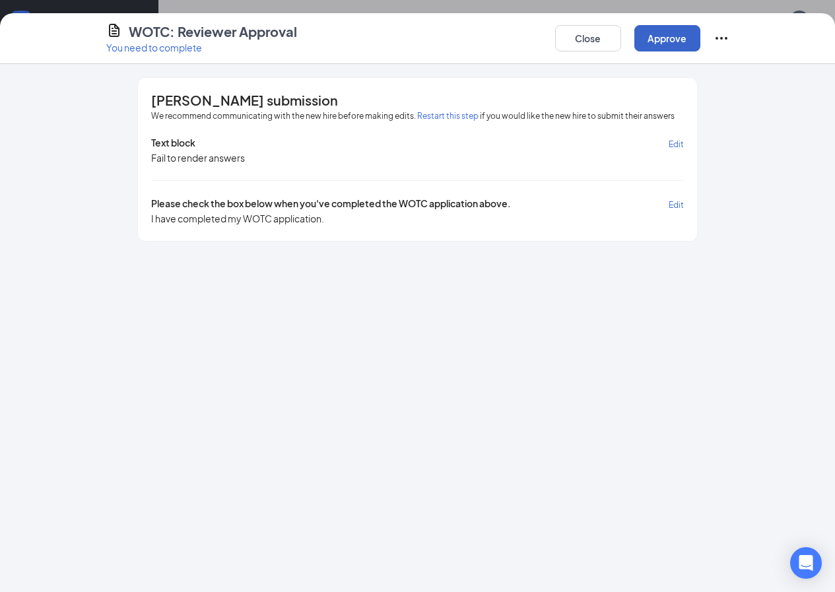
click at [700, 39] on button "Approve" at bounding box center [667, 38] width 66 height 26
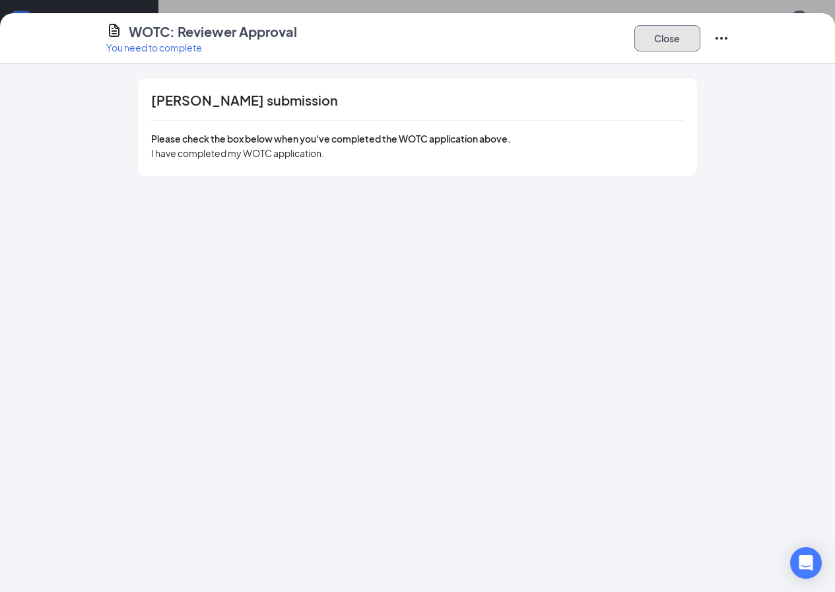
click at [700, 33] on button "Close" at bounding box center [667, 38] width 66 height 26
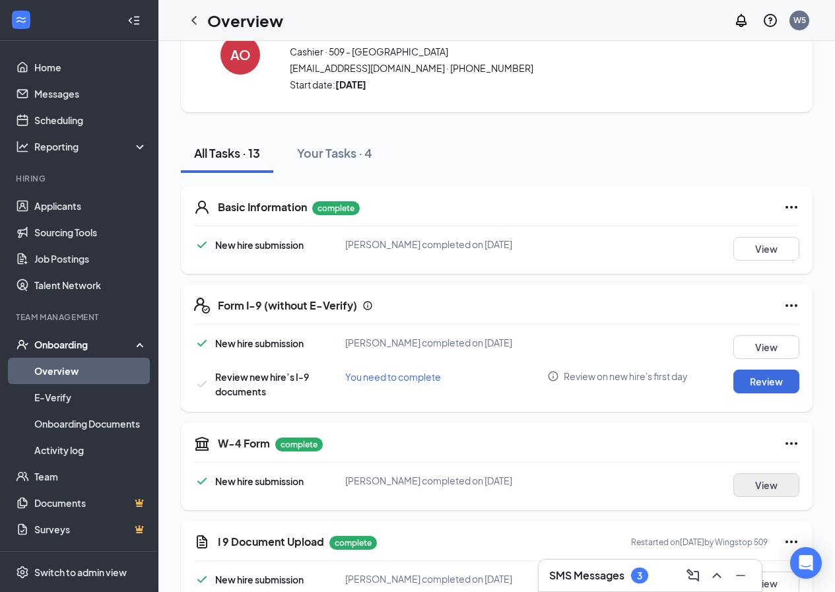
scroll to position [198, 0]
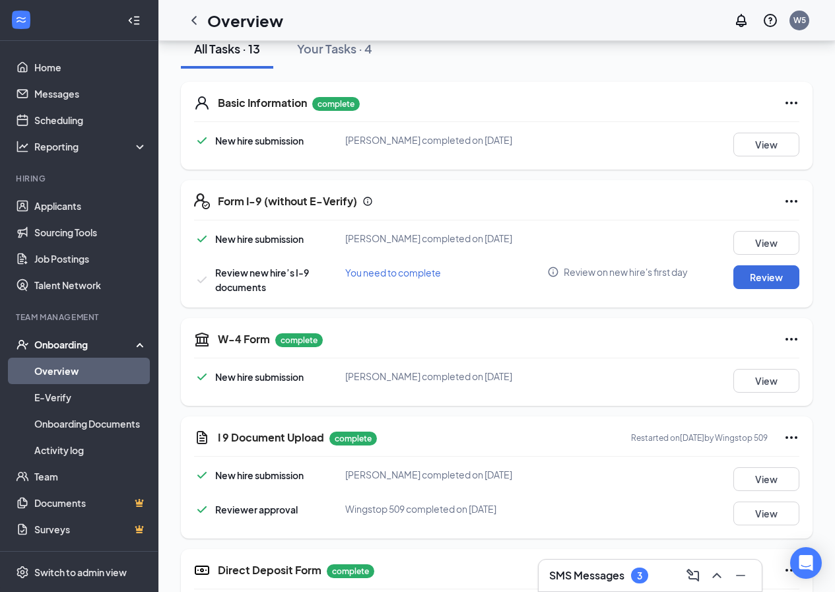
scroll to position [198, 0]
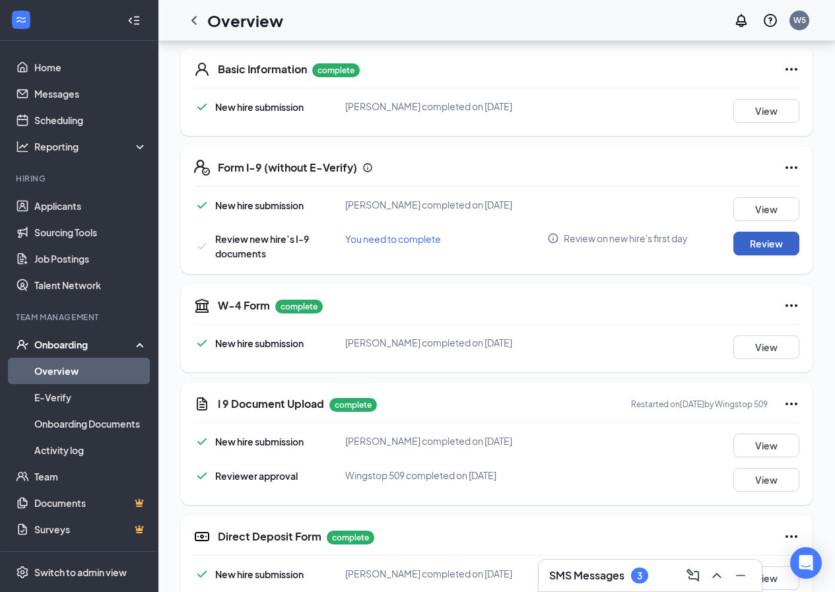
click at [757, 239] on button "Review" at bounding box center [766, 244] width 66 height 24
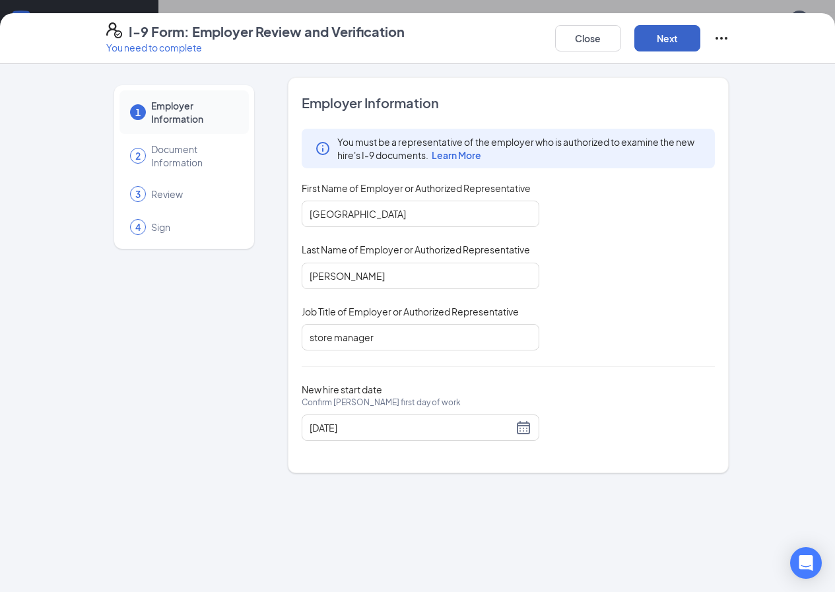
click at [700, 42] on button "Next" at bounding box center [667, 38] width 66 height 26
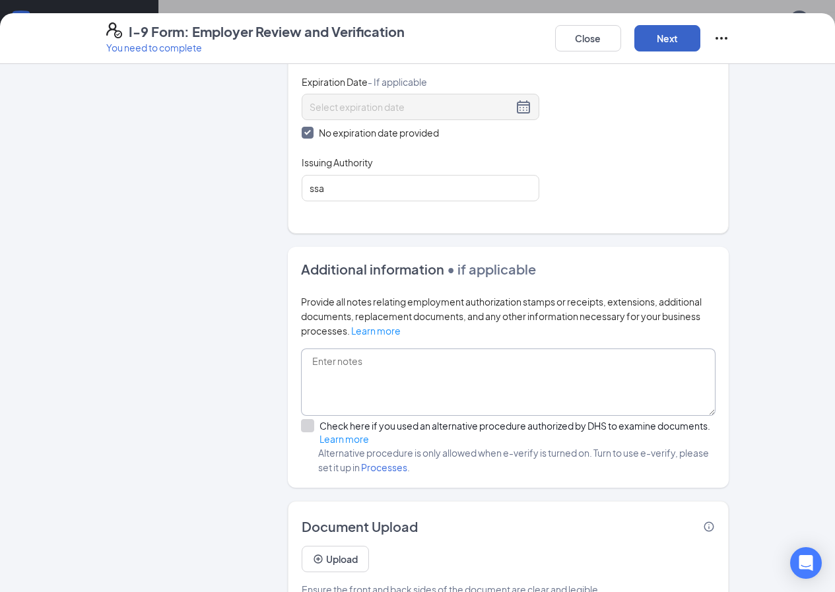
scroll to position [594, 0]
click at [700, 44] on button "Next" at bounding box center [667, 38] width 66 height 26
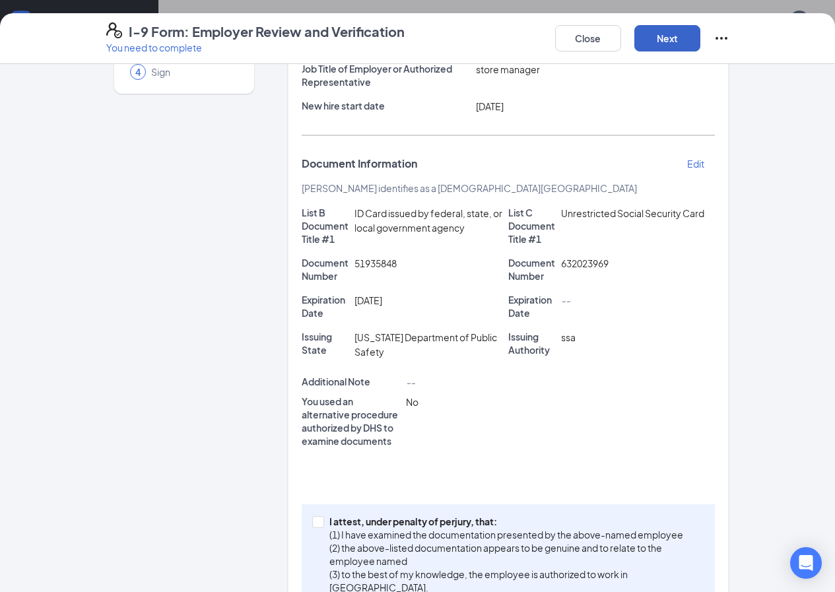
scroll to position [668, 0]
click at [312, 515] on label "I attest, under penalty of [PERSON_NAME], that: (1) I have examined the documen…" at bounding box center [508, 554] width 393 height 79
click at [312, 516] on span at bounding box center [318, 522] width 12 height 12
click at [312, 516] on input "I attest, under penalty of [PERSON_NAME], that: (1) I have examined the documen…" at bounding box center [316, 520] width 9 height 9
checkbox input "true"
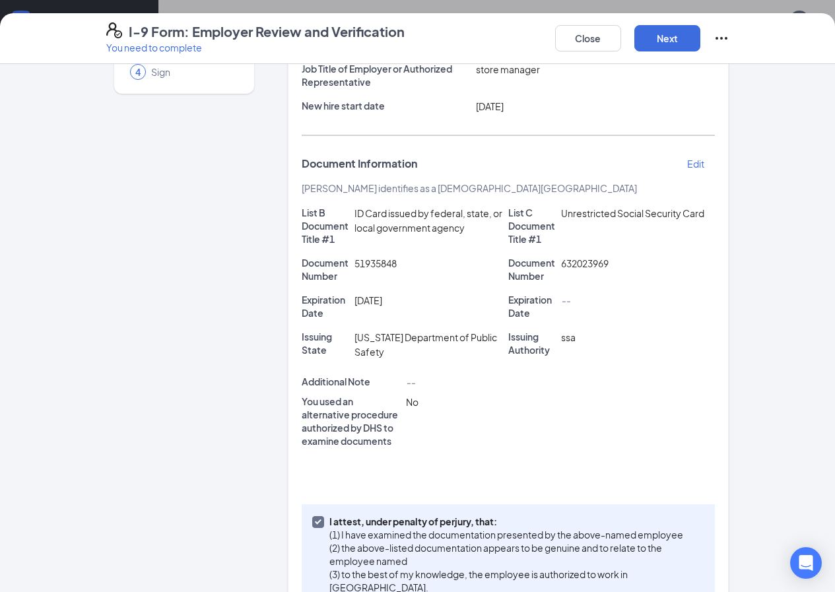
click at [727, 38] on icon "Ellipses" at bounding box center [721, 38] width 12 height 3
click at [750, 69] on span "Mark as complete" at bounding box center [751, 65] width 77 height 13
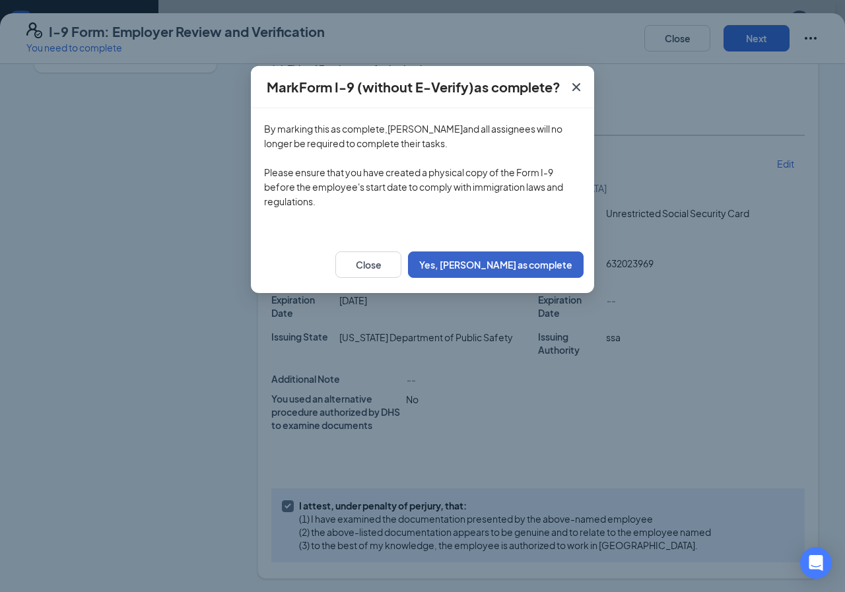
click at [525, 265] on button "Yes, [PERSON_NAME] as complete" at bounding box center [496, 264] width 176 height 26
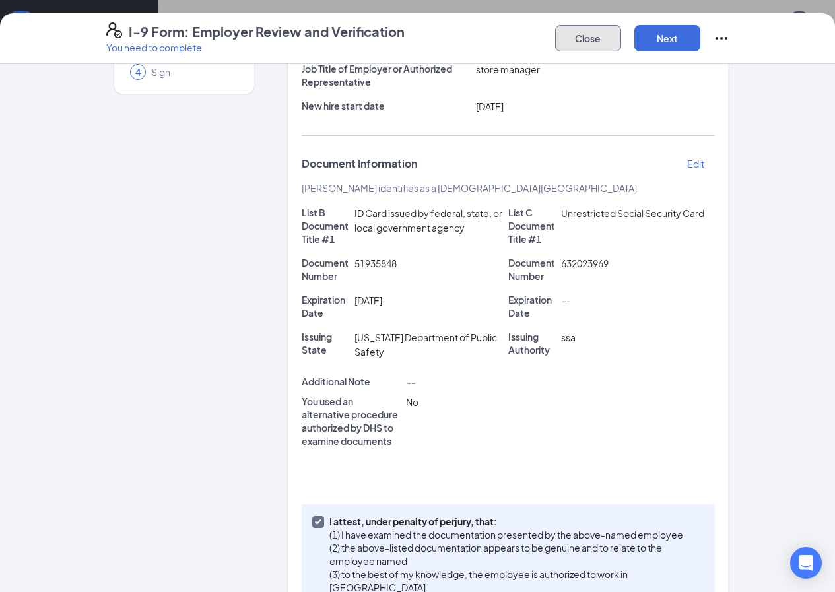
click at [621, 35] on button "Close" at bounding box center [588, 38] width 66 height 26
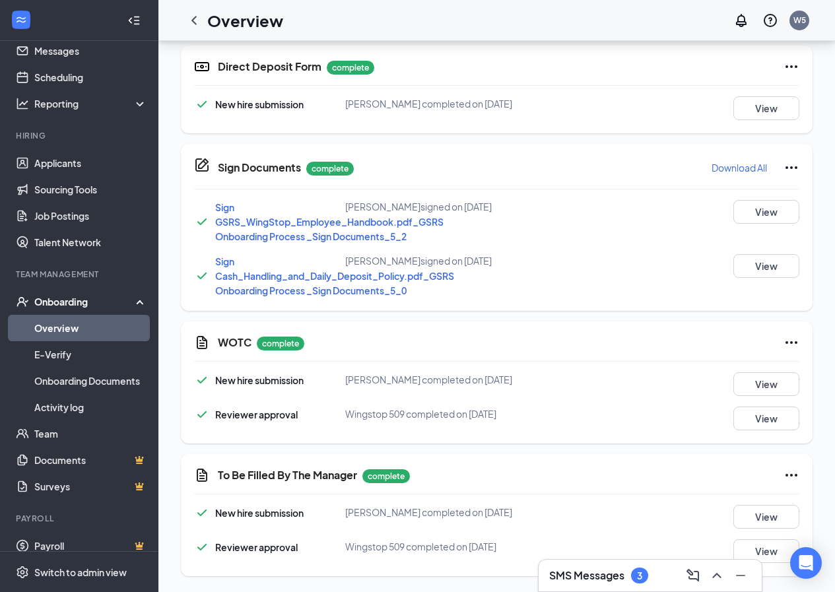
scroll to position [56, 0]
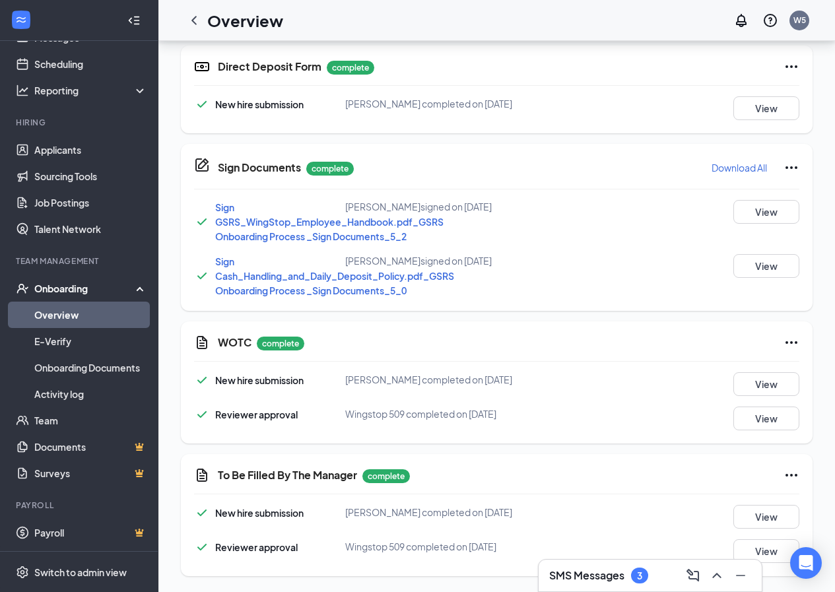
click at [94, 317] on link "Overview" at bounding box center [90, 315] width 113 height 26
